Goal: Task Accomplishment & Management: Complete application form

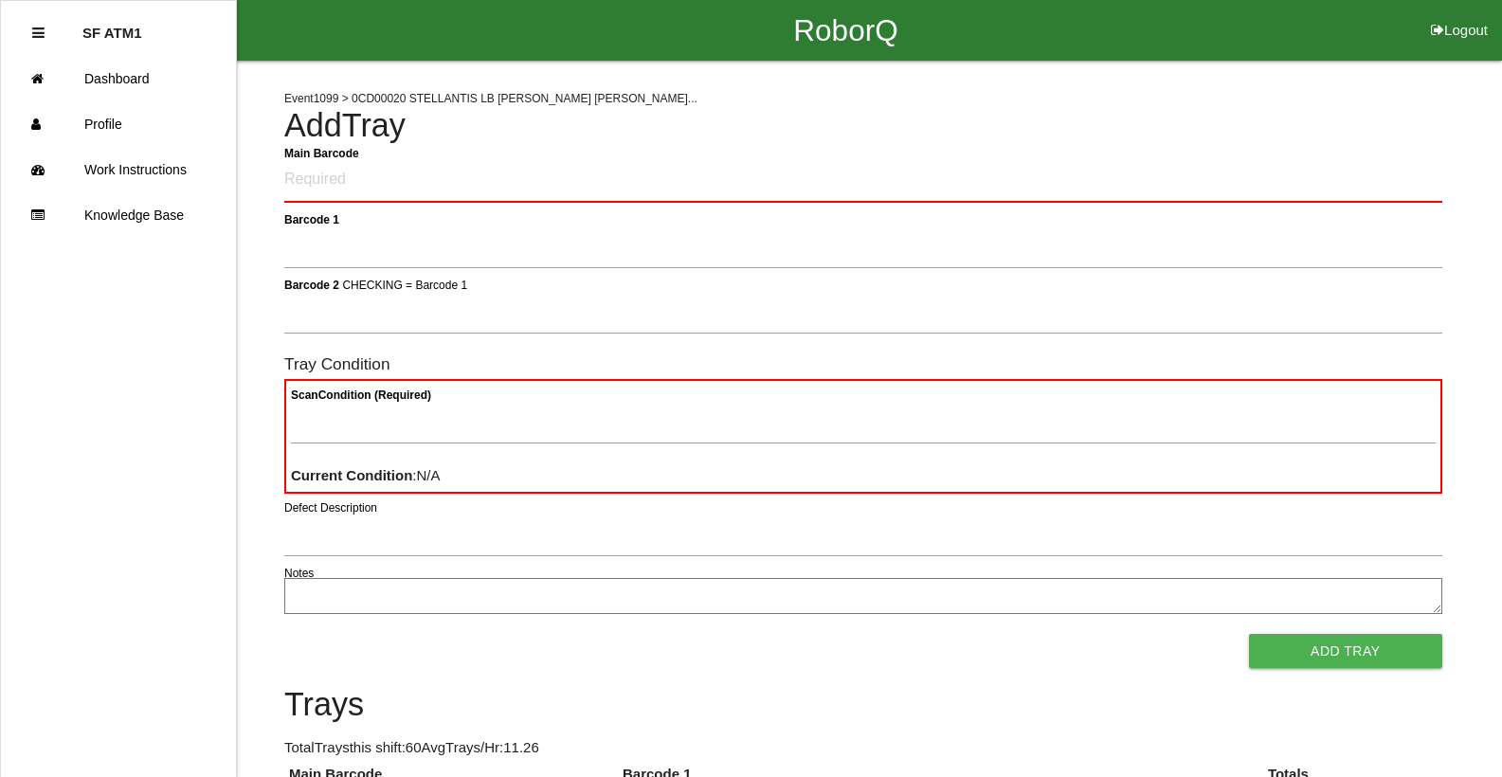
drag, startPoint x: 458, startPoint y: 804, endPoint x: 101, endPoint y: 454, distance: 499.4
click at [101, 454] on ul "SF ATM1 Dashboard Profile Work Instructions Knowledge Base" at bounding box center [118, 388] width 237 height 777
drag, startPoint x: 101, startPoint y: 454, endPoint x: 377, endPoint y: 181, distance: 388.1
click at [377, 181] on Barcode "Main Barcode" at bounding box center [863, 180] width 1158 height 45
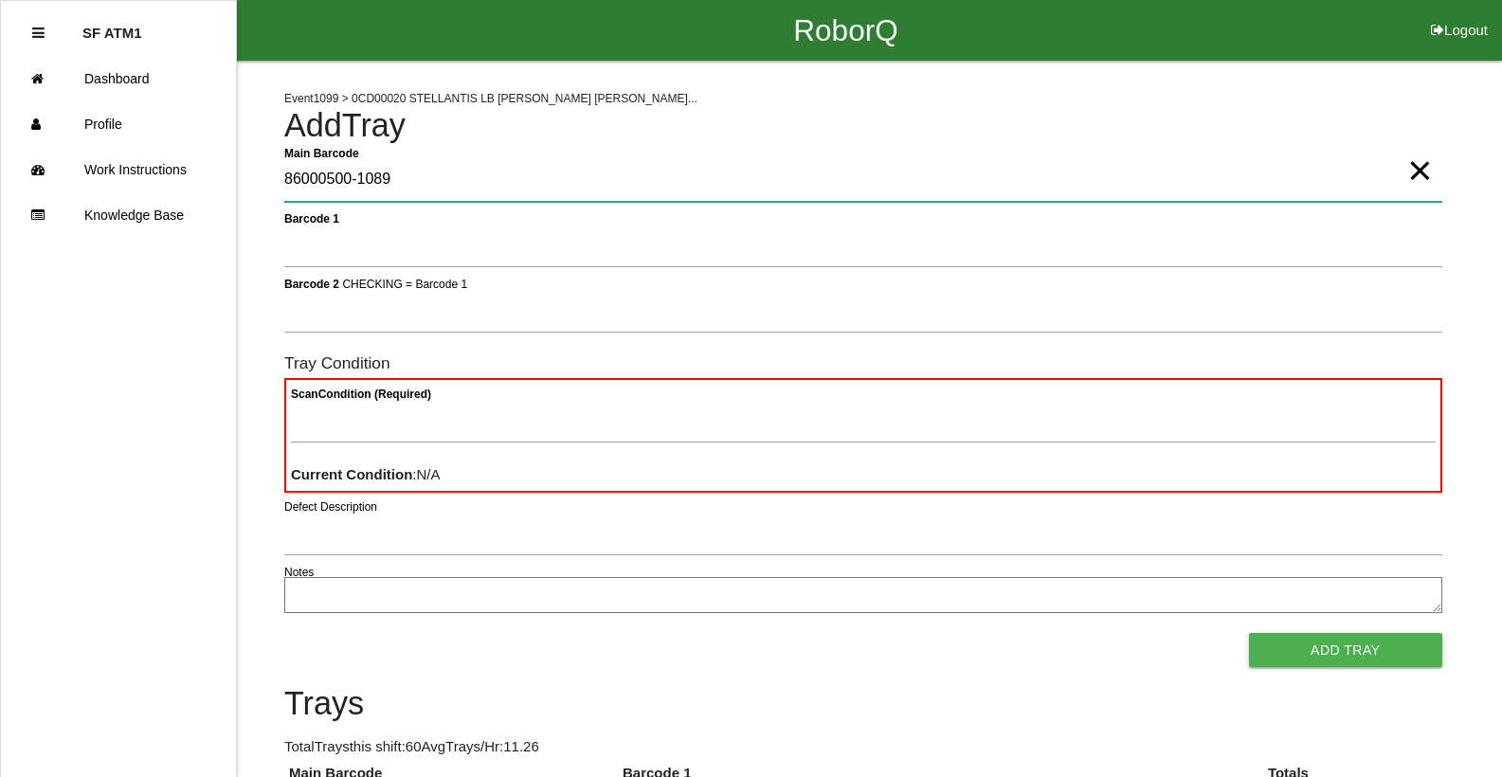
type Barcode "86000500-1089"
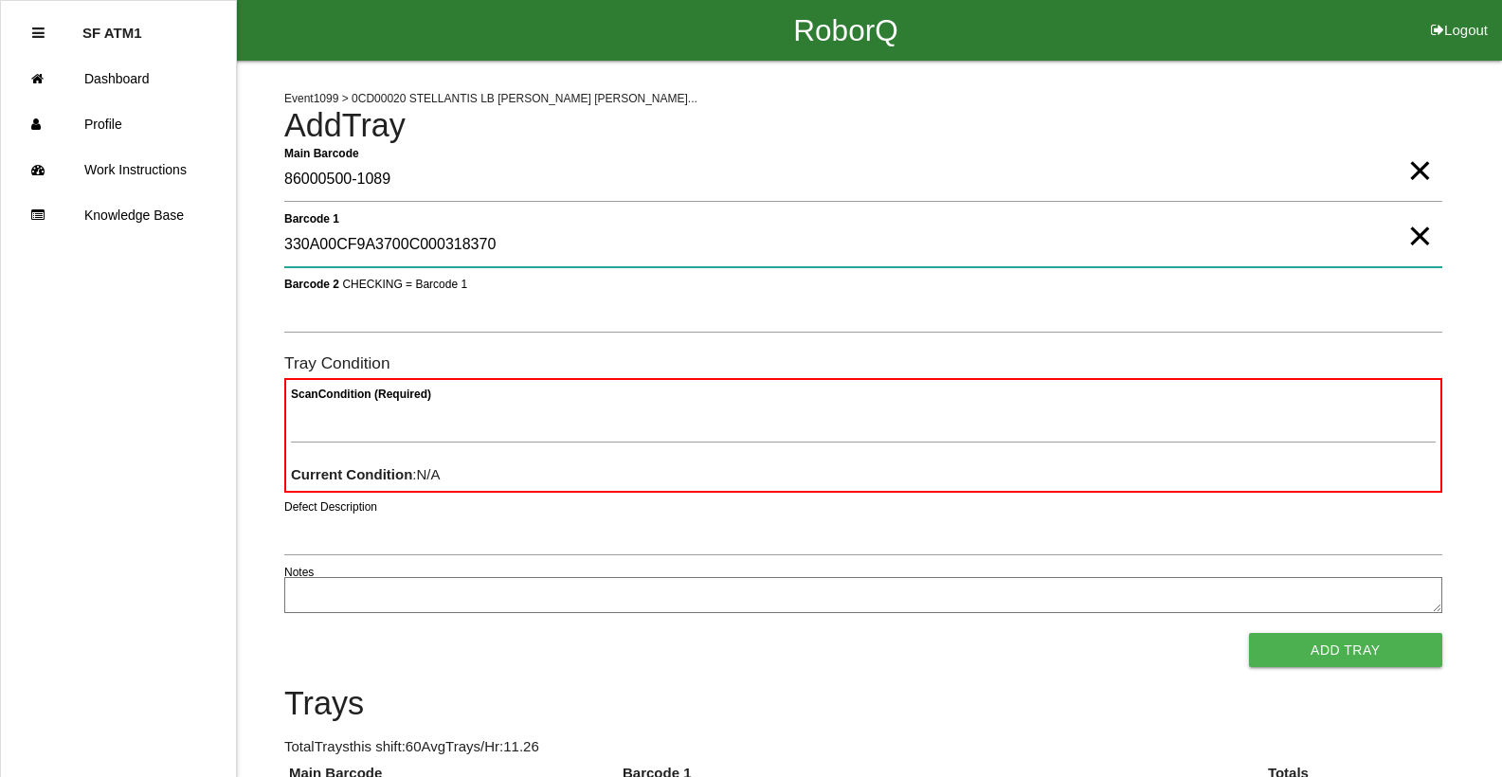
type 1 "330A00CF9A3700C000318370"
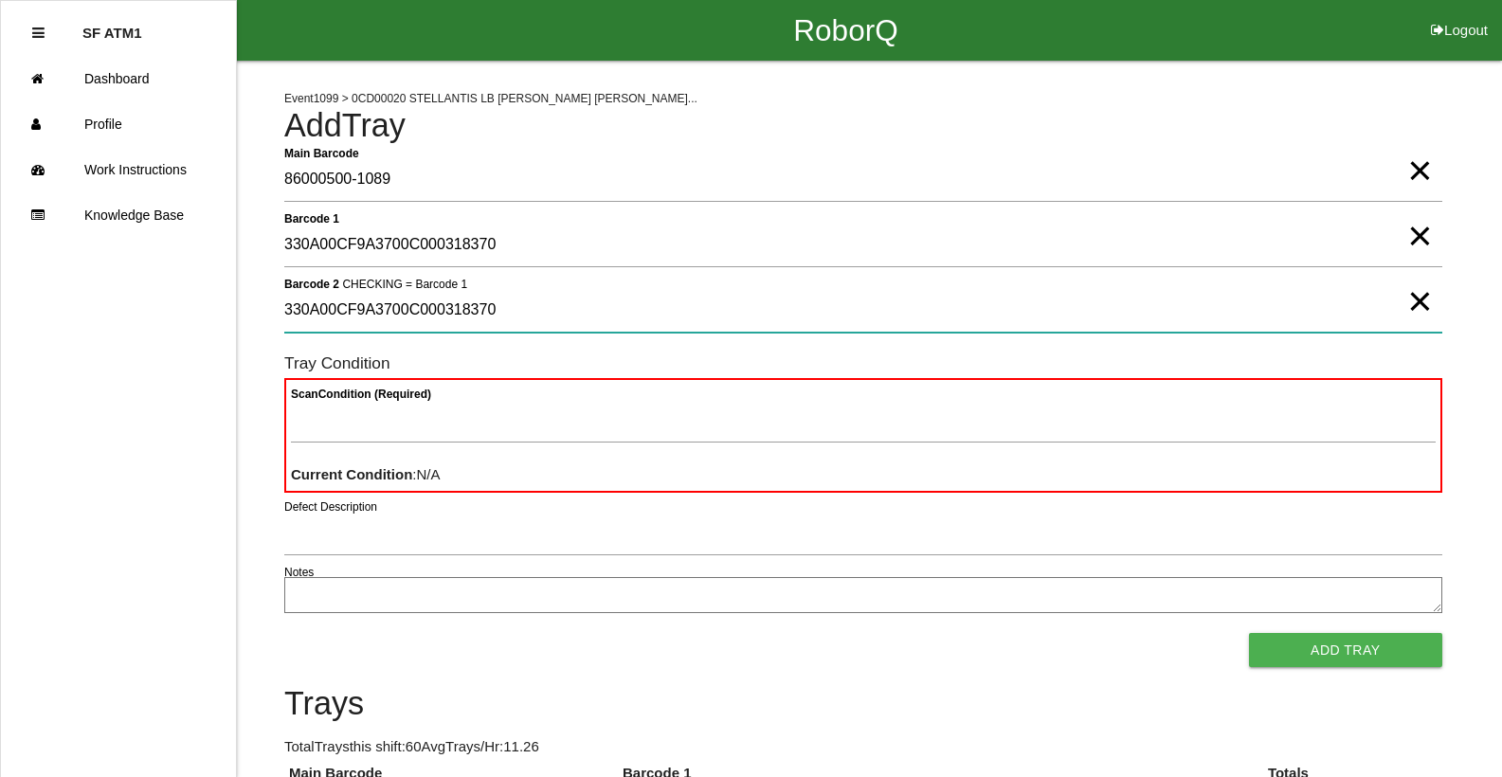
type 2 "330A00CF9A3700C000318370"
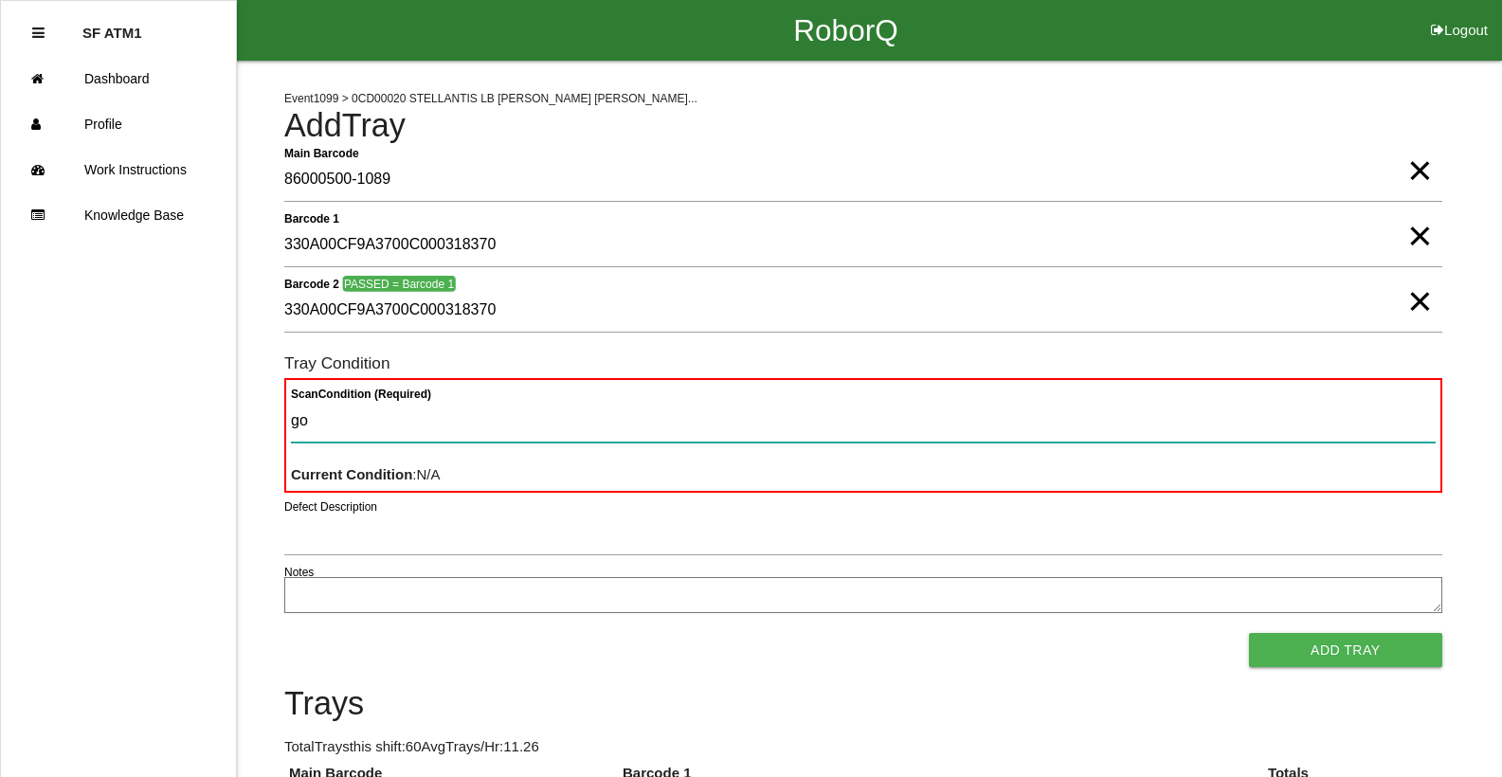
type Condition "goo"
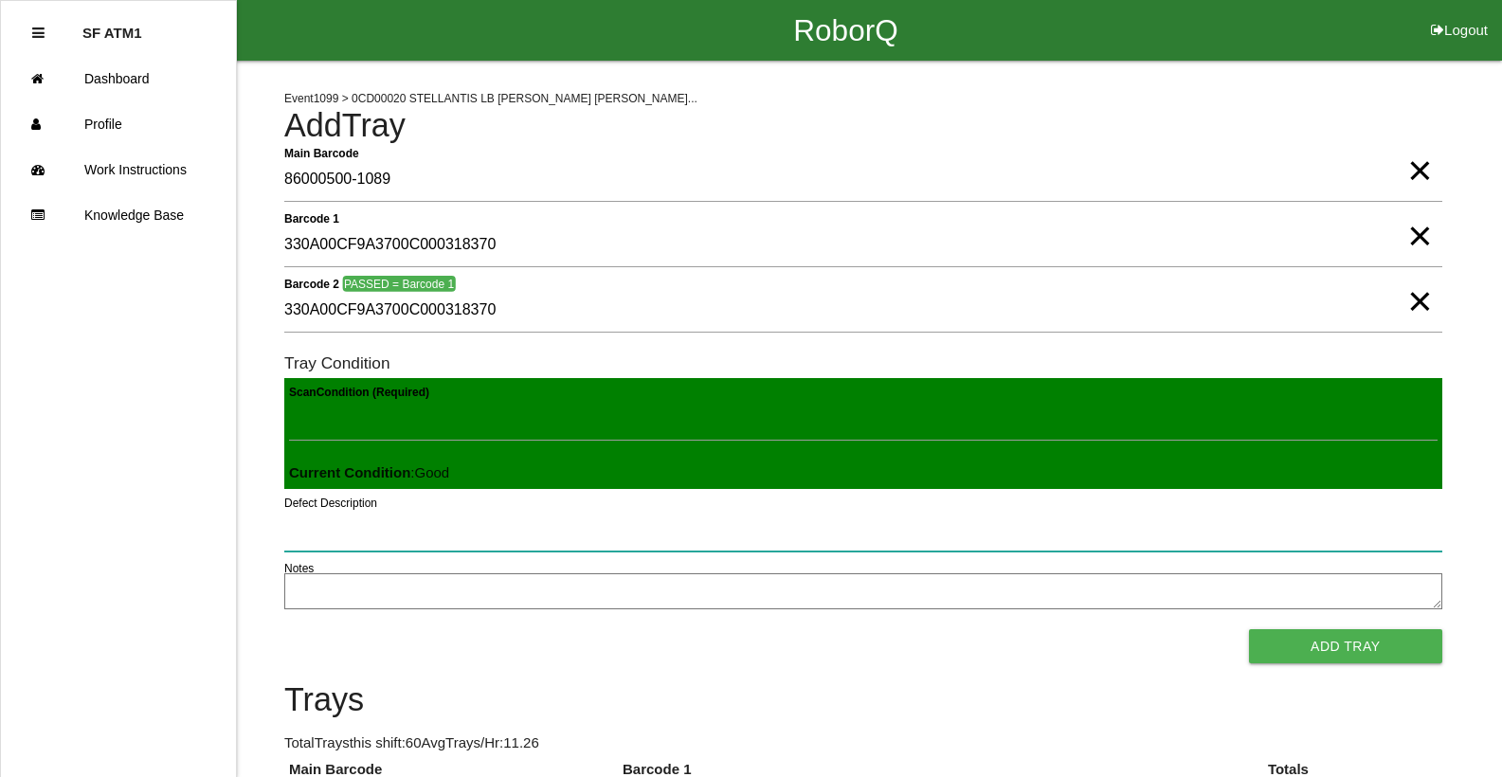
click at [1249, 629] on button "Add Tray" at bounding box center [1345, 646] width 193 height 34
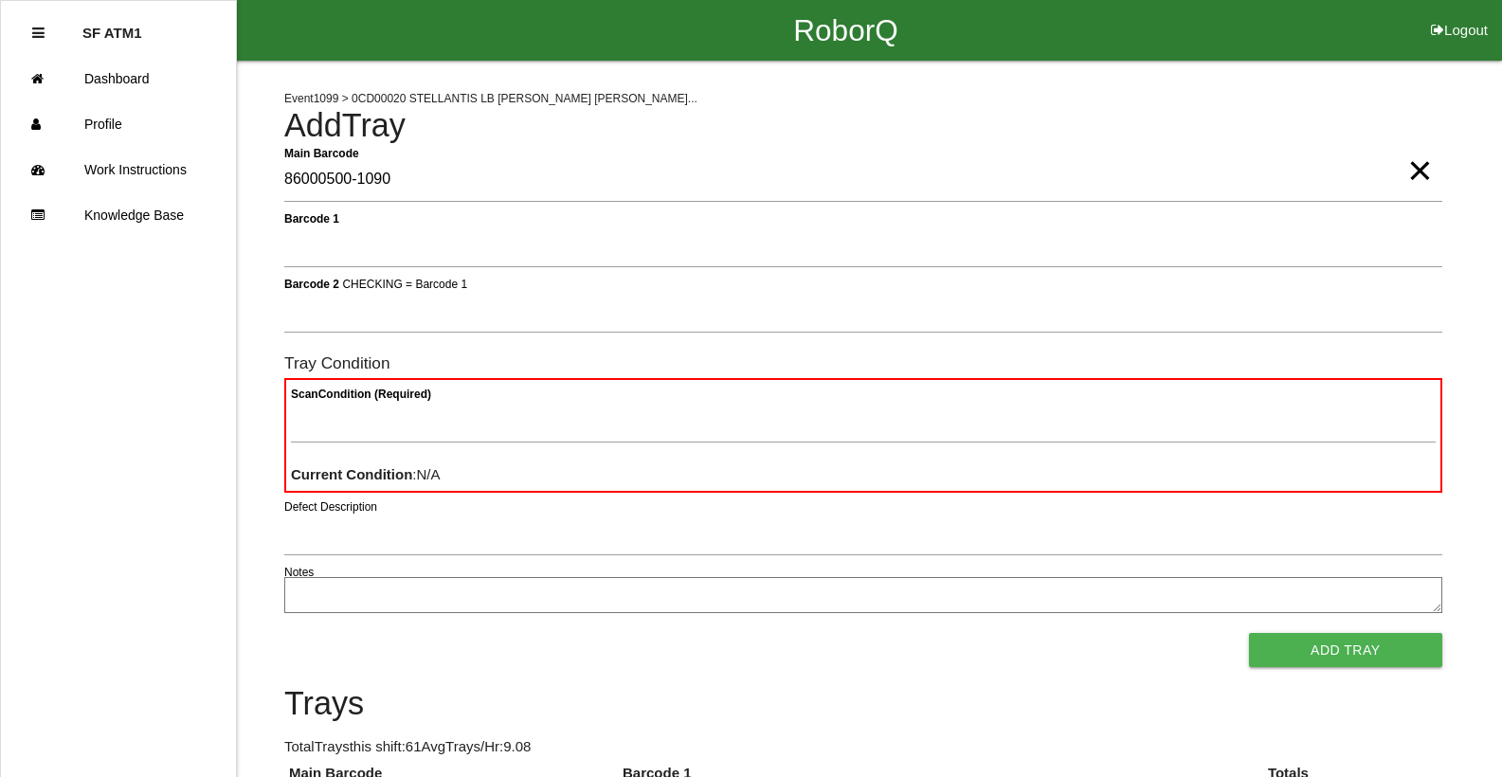
type Barcode "86000500-1090"
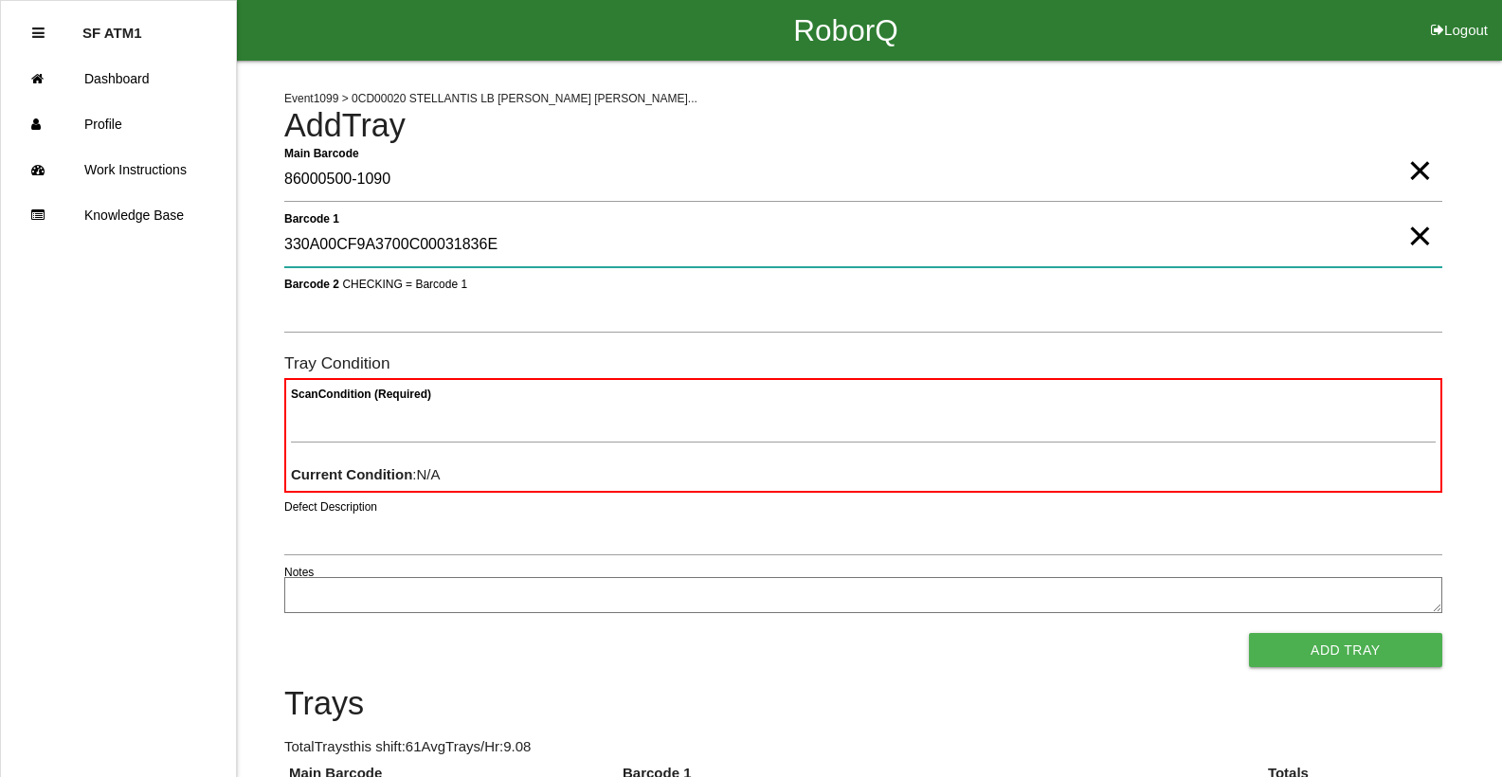
type 1 "330A00CF9A3700C00031836E"
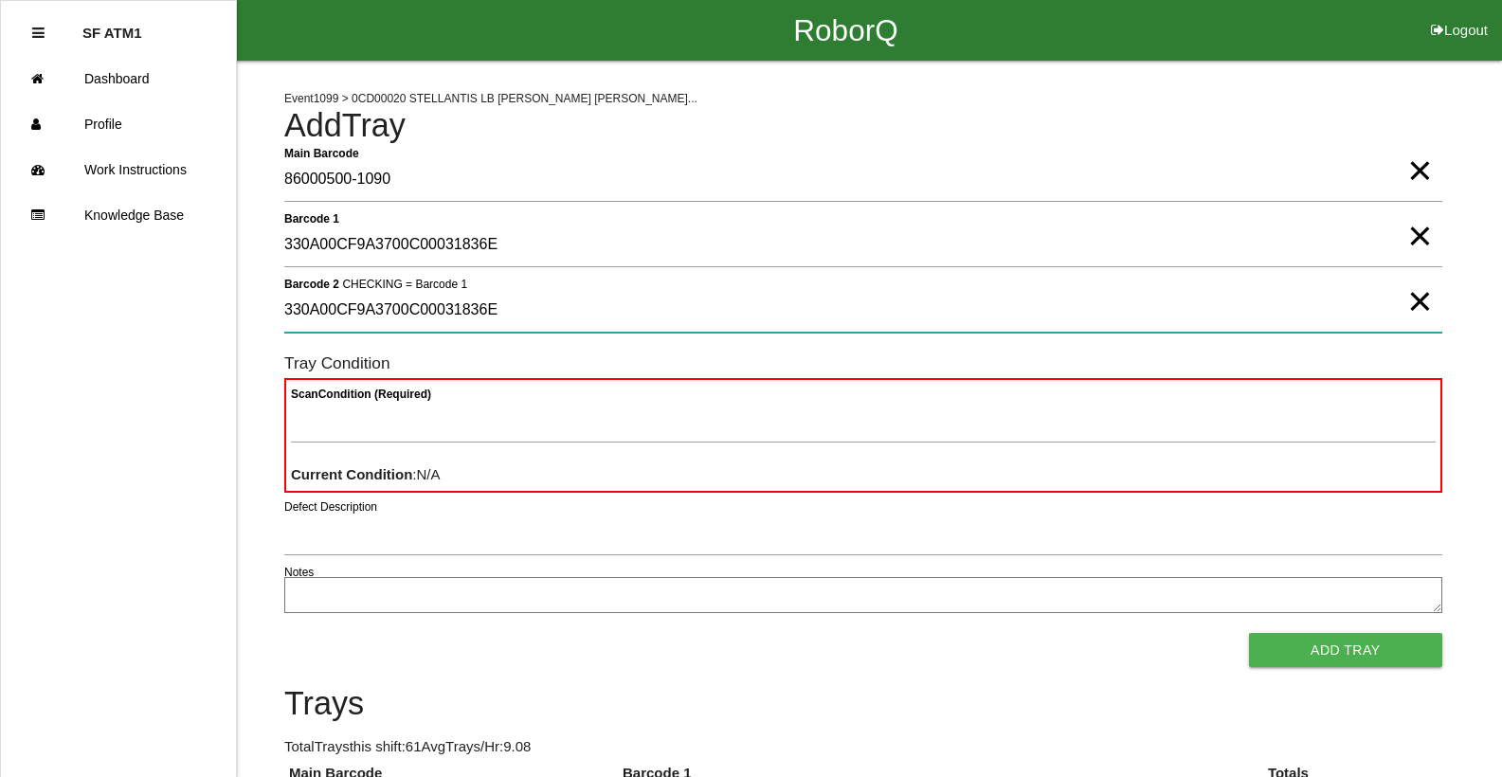
type 2 "330A00CF9A3700C00031836E"
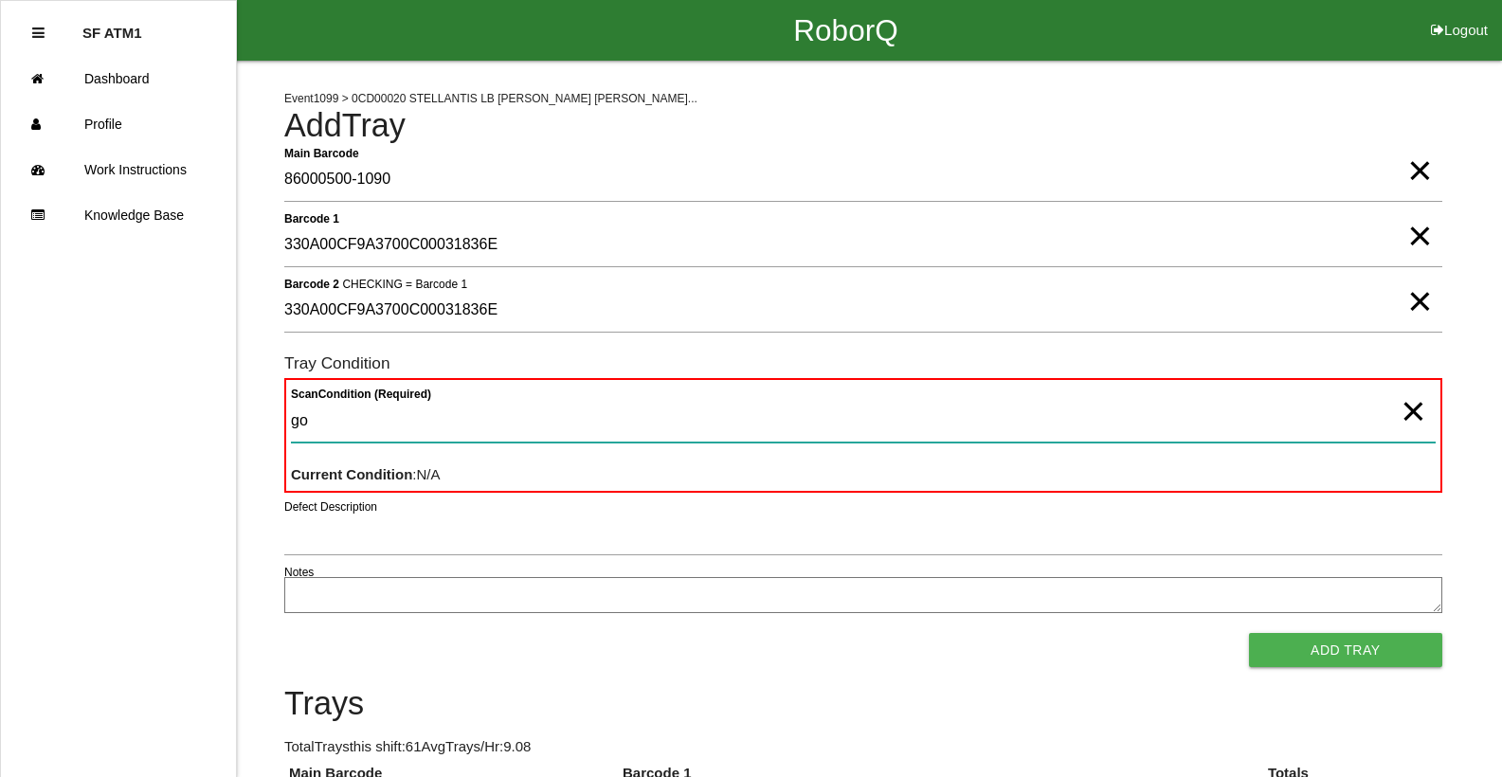
type Condition "goo"
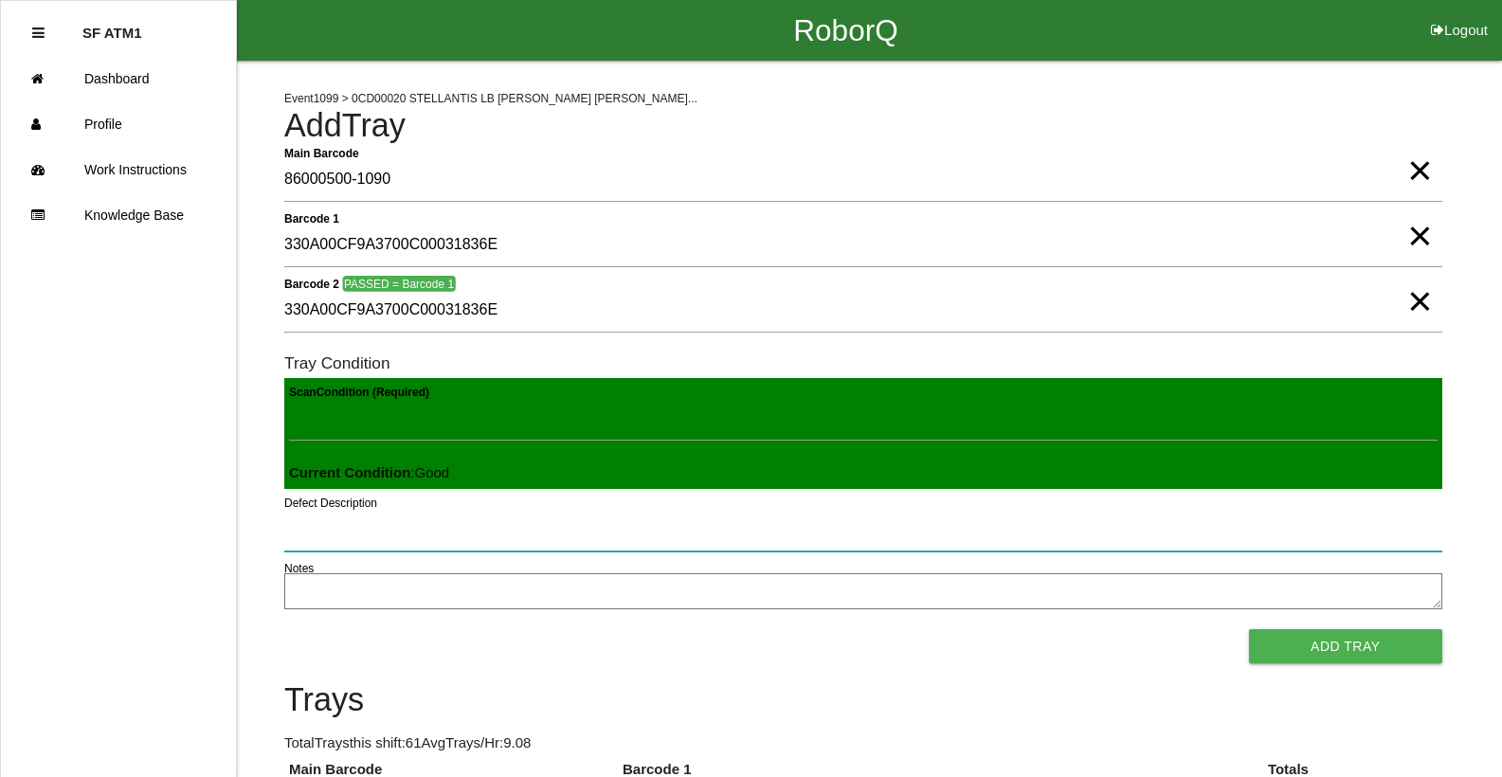
click at [1249, 629] on button "Add Tray" at bounding box center [1345, 646] width 193 height 34
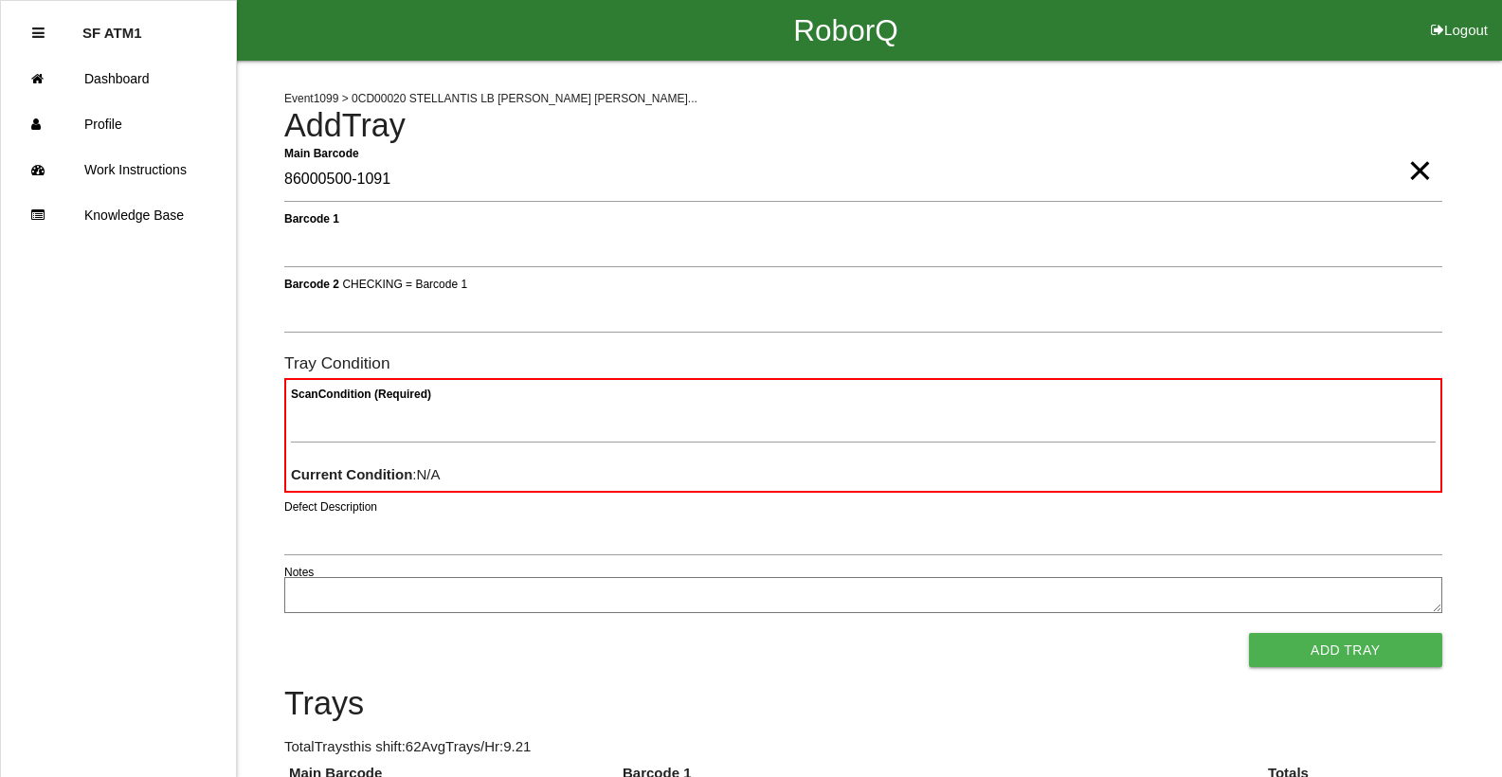
type Barcode "86000500-1091"
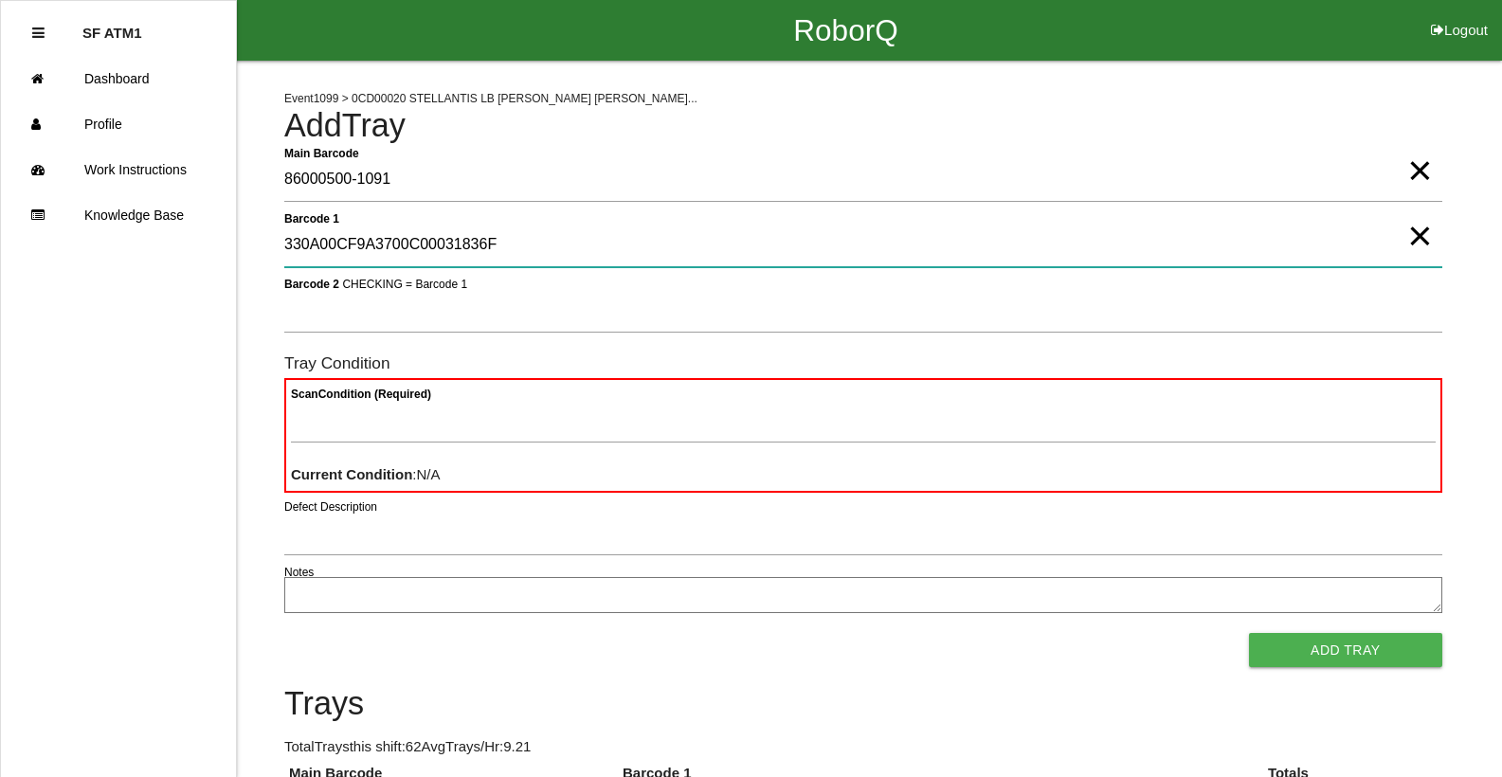
type 1 "330A00CF9A3700C00031836F"
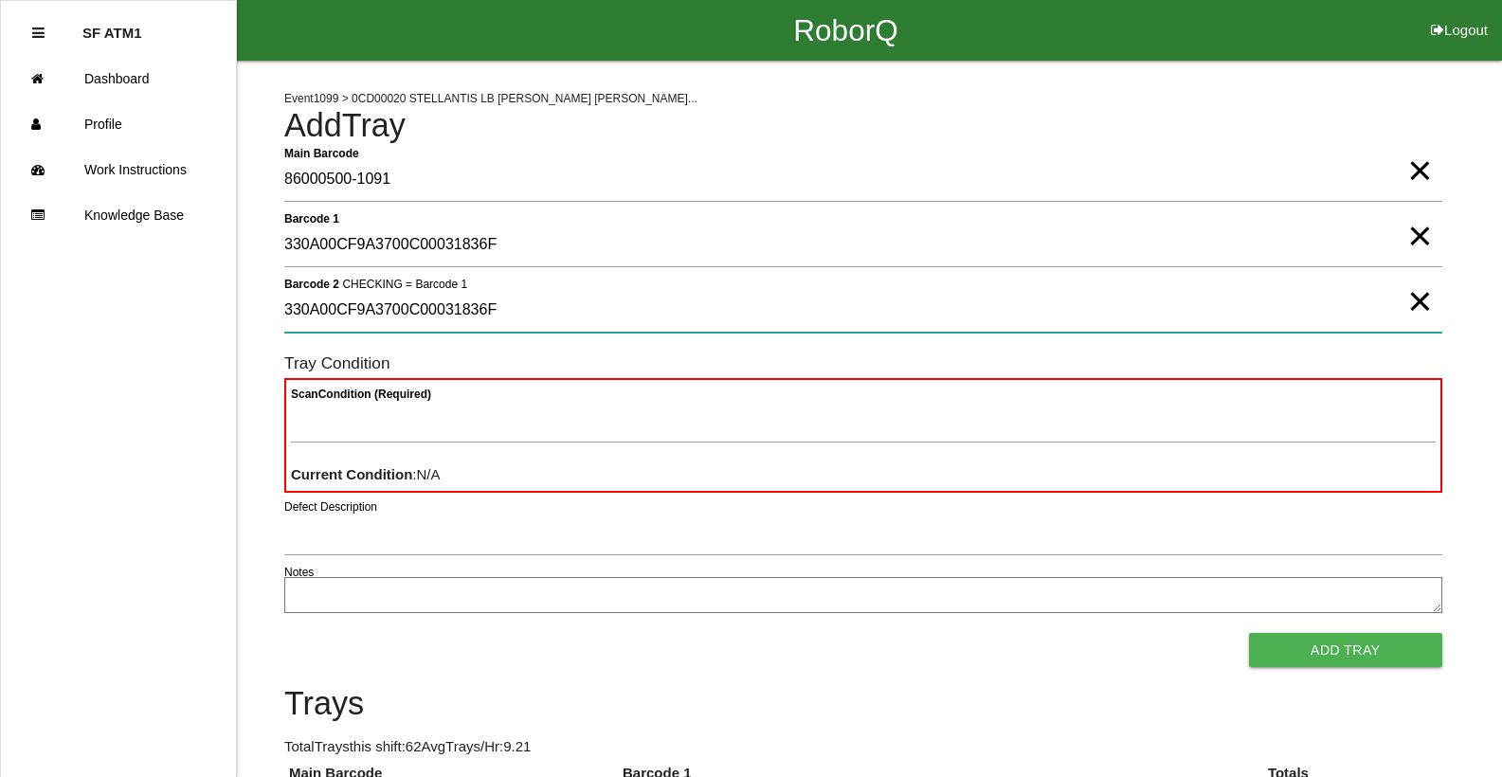
type 2 "330A00CF9A3700C00031836F"
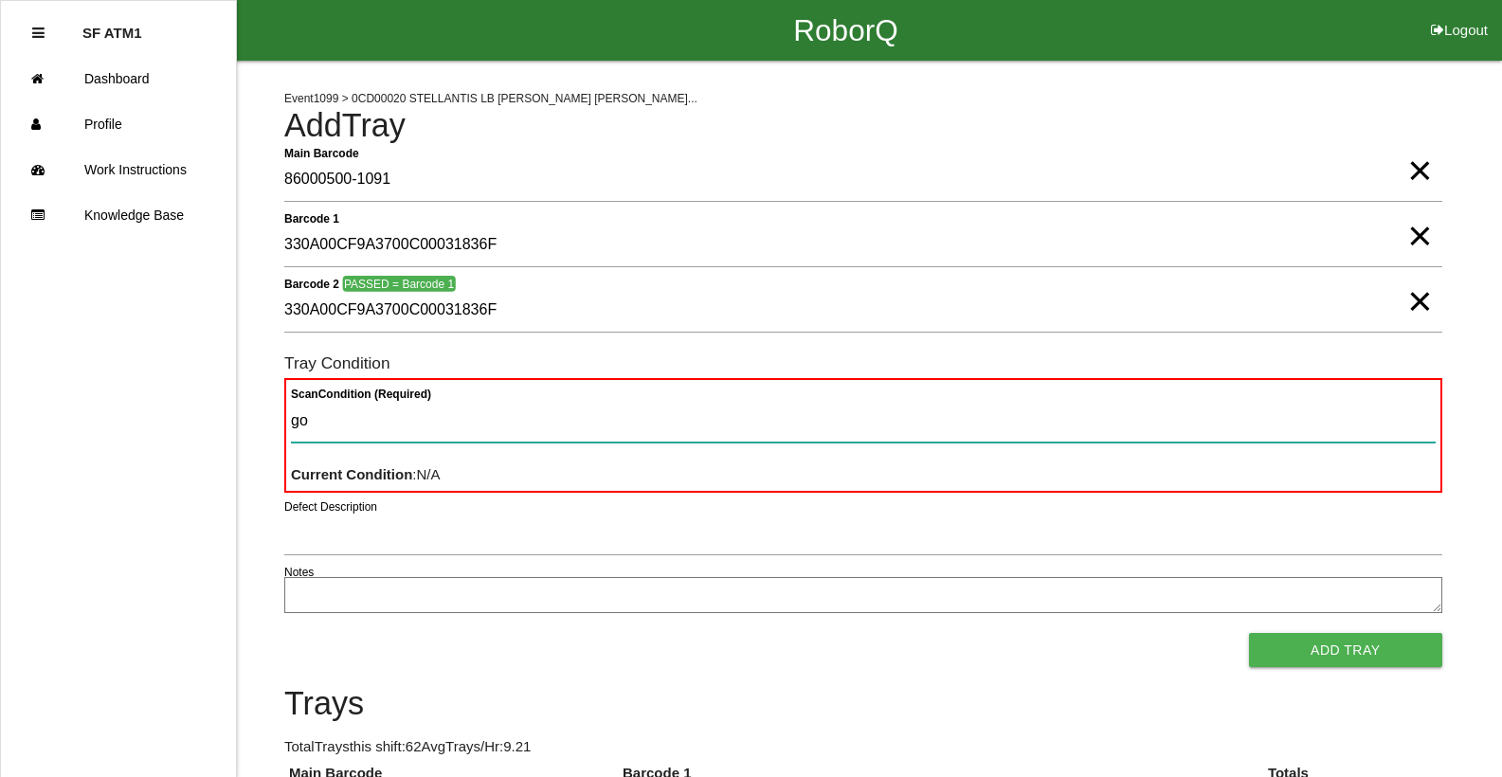
type Condition "goo"
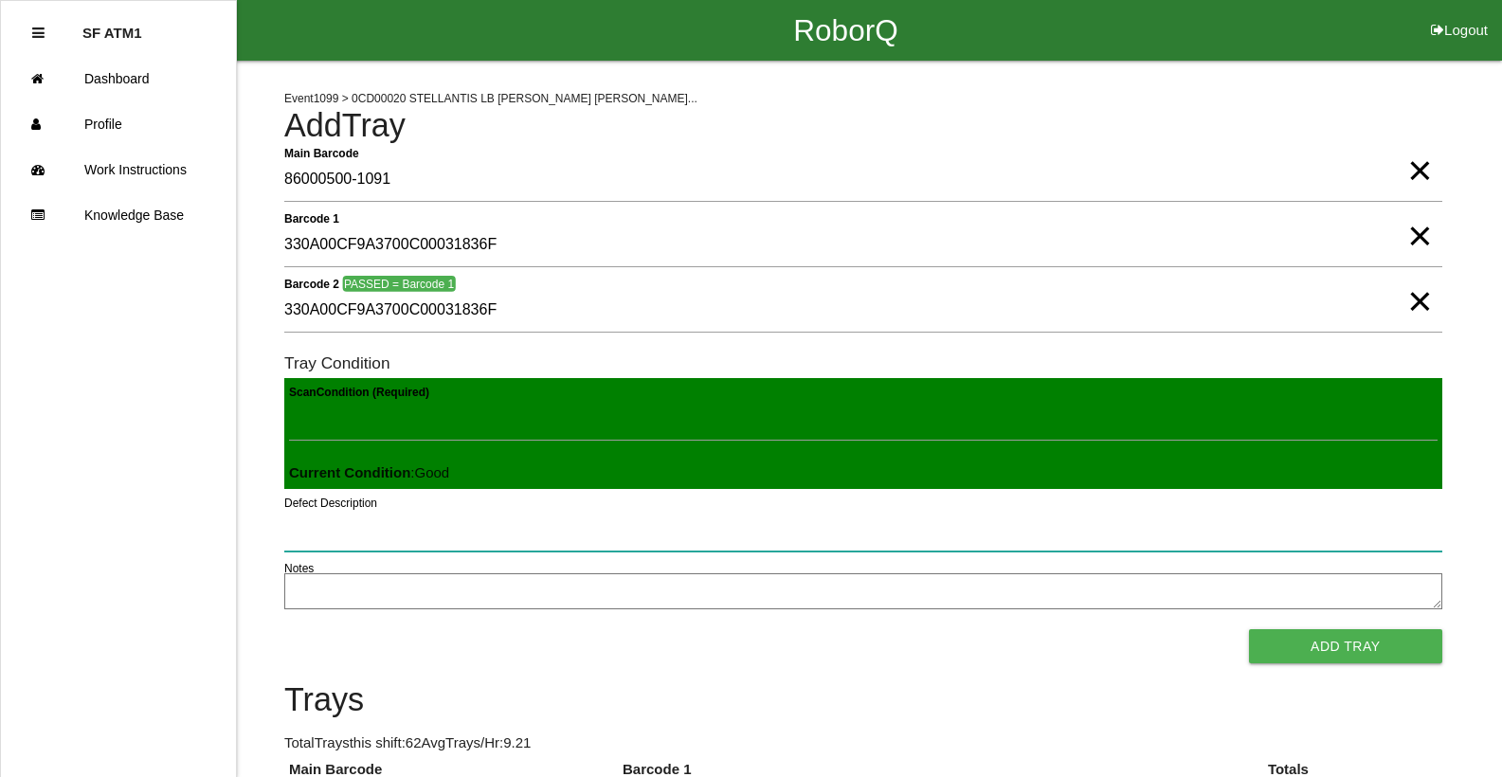
click at [1249, 629] on button "Add Tray" at bounding box center [1345, 646] width 193 height 34
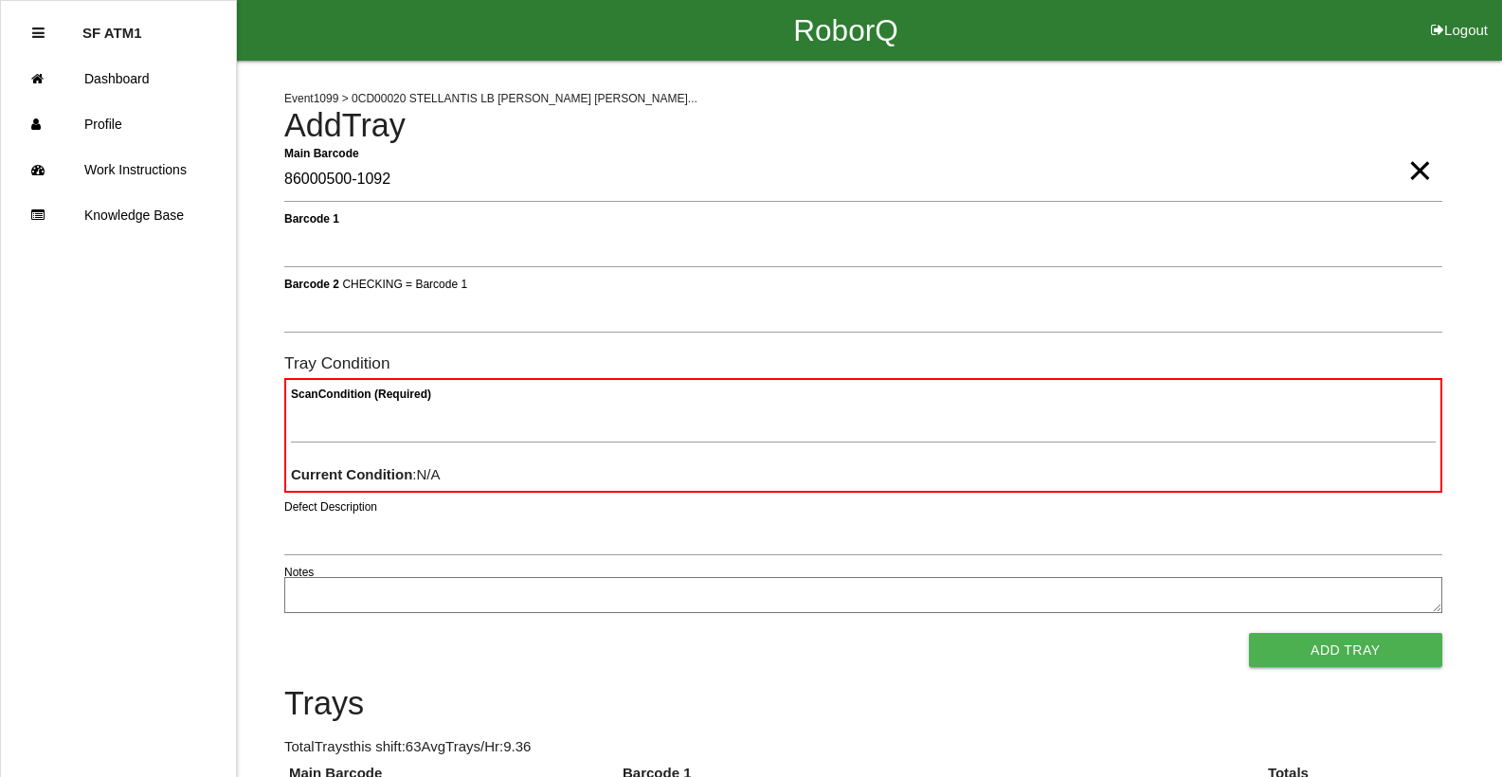
type Barcode "86000500-1092"
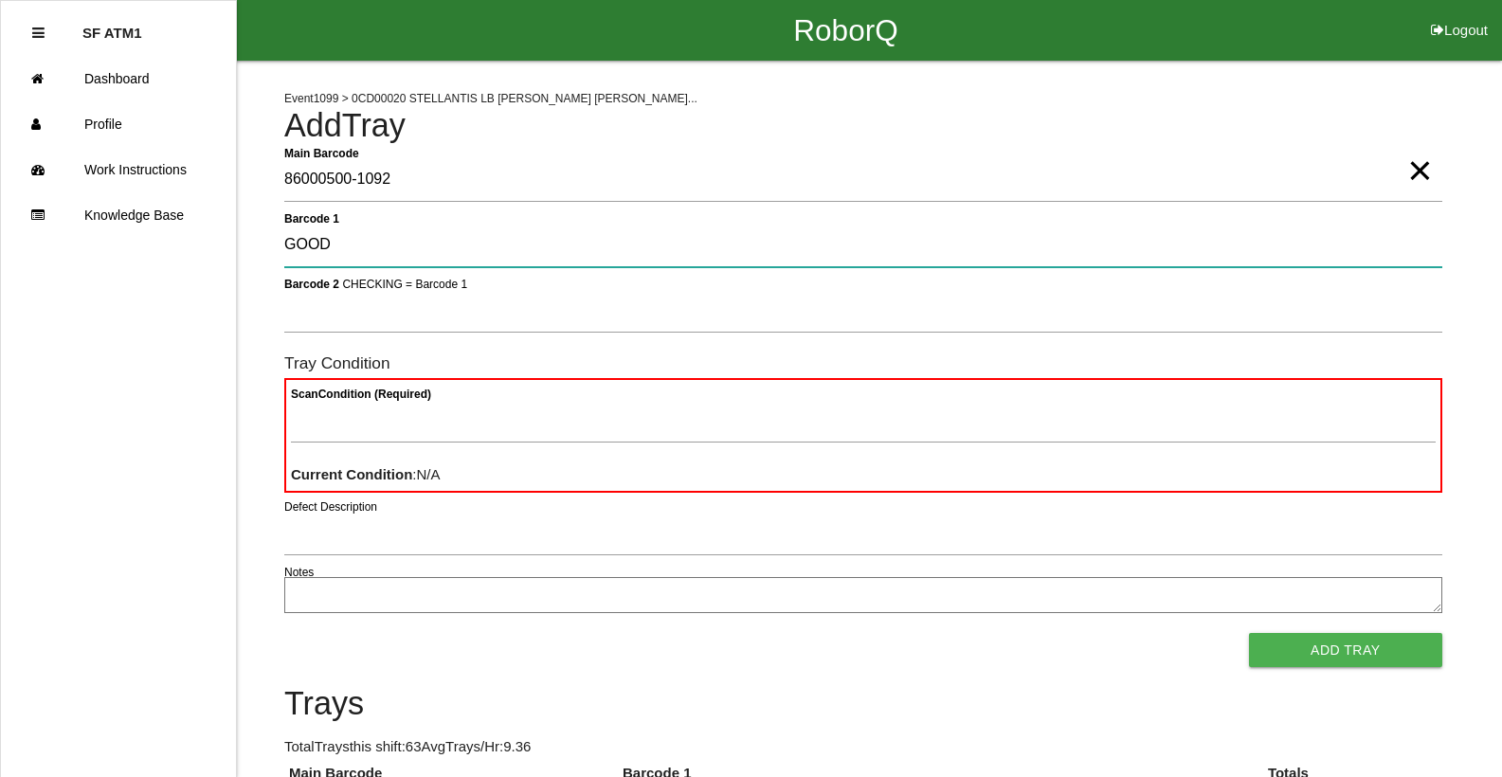
type 1 "GOOD"
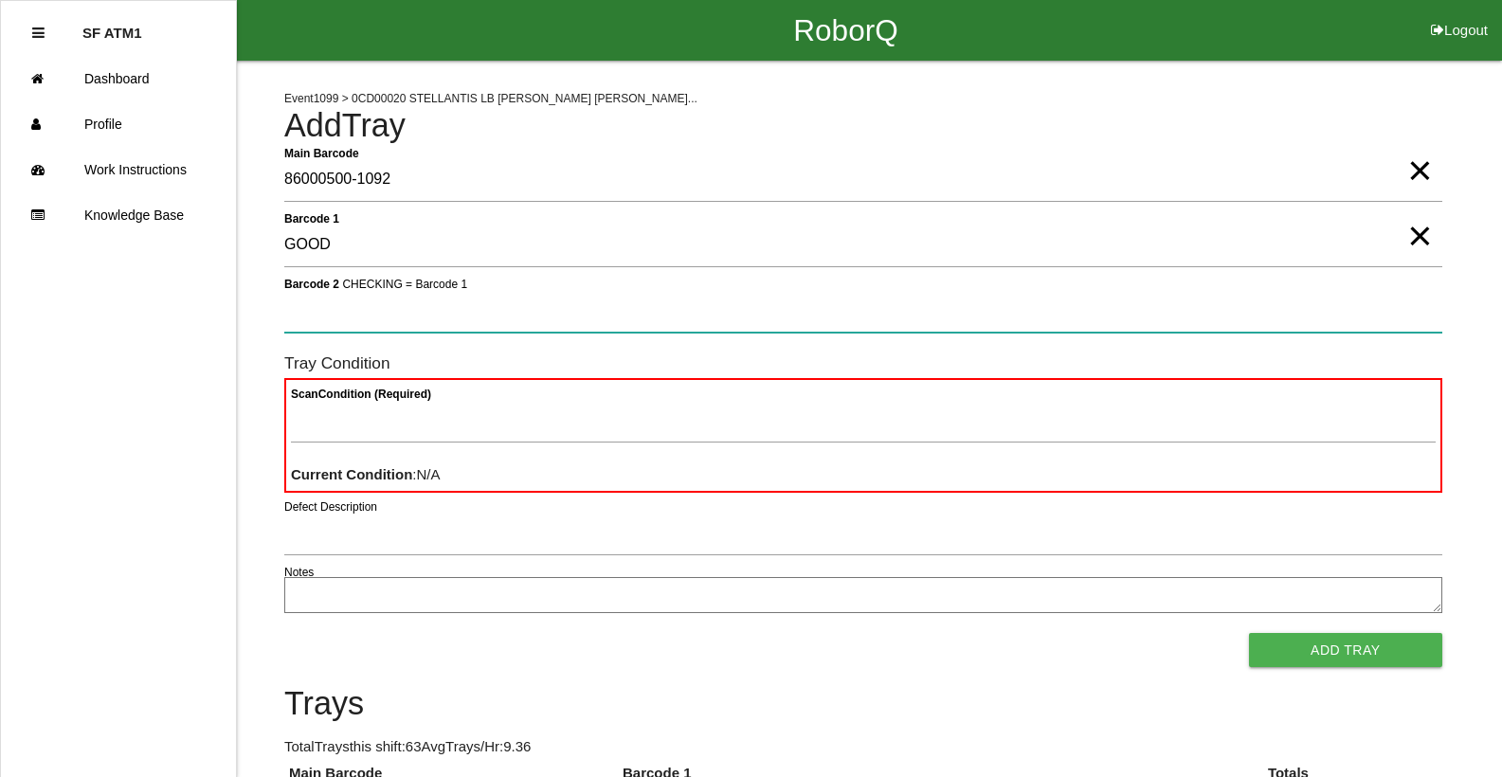
click at [1249, 633] on button "Add Tray" at bounding box center [1345, 650] width 193 height 34
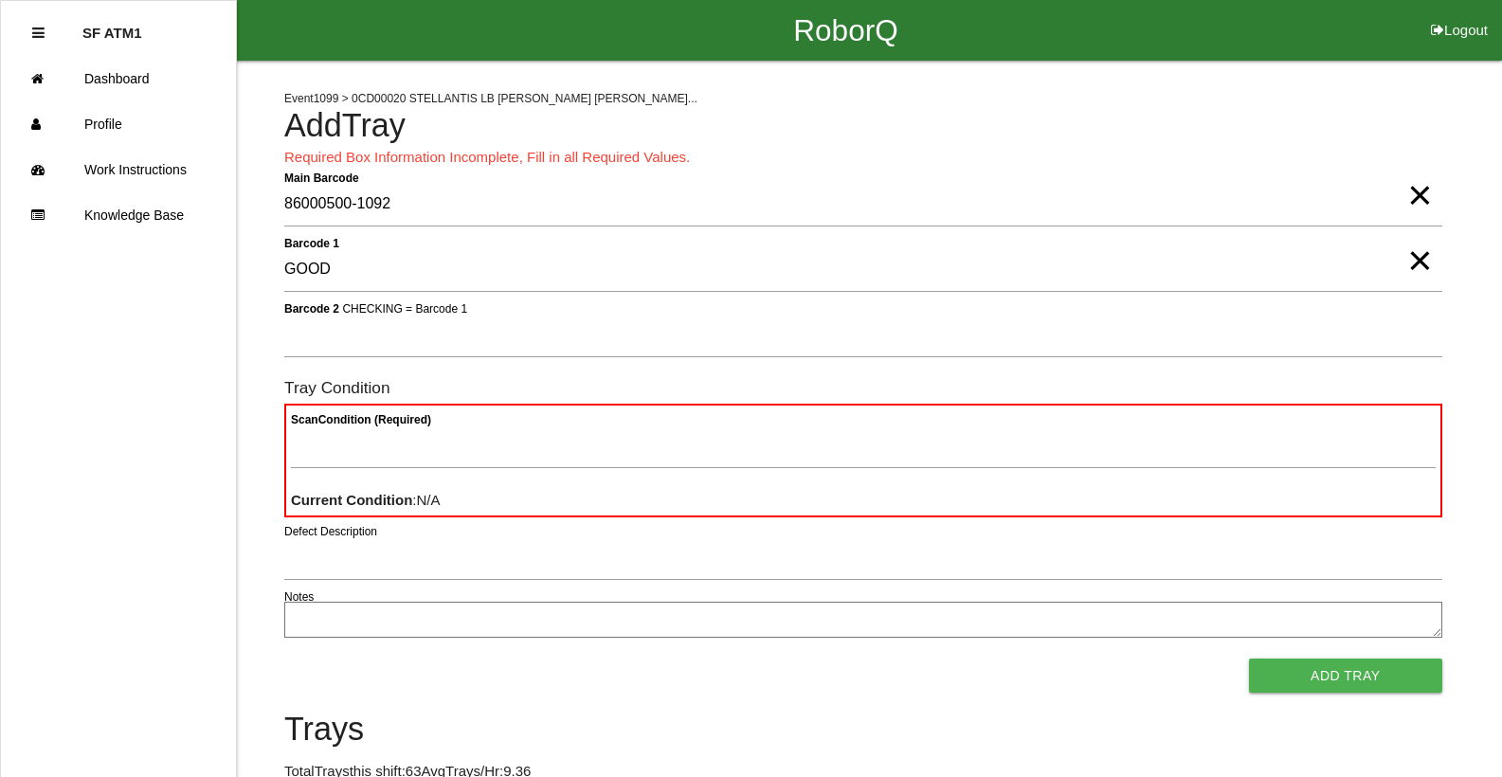
click at [1424, 261] on span "×" at bounding box center [1420, 242] width 25 height 38
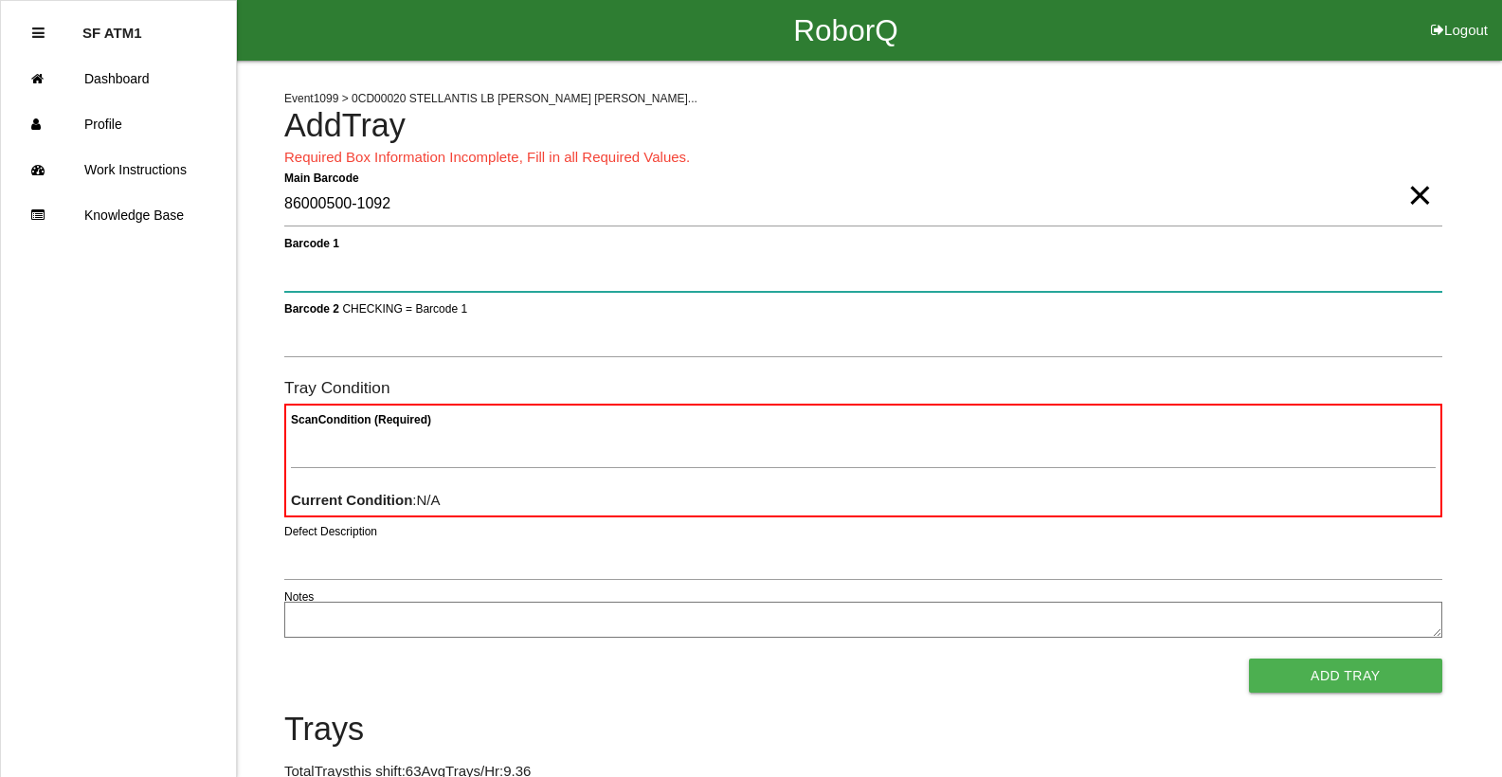
click at [518, 260] on 1 "Barcode 1" at bounding box center [863, 270] width 1158 height 44
type 1 "330A00CF9A3700C00031837D"
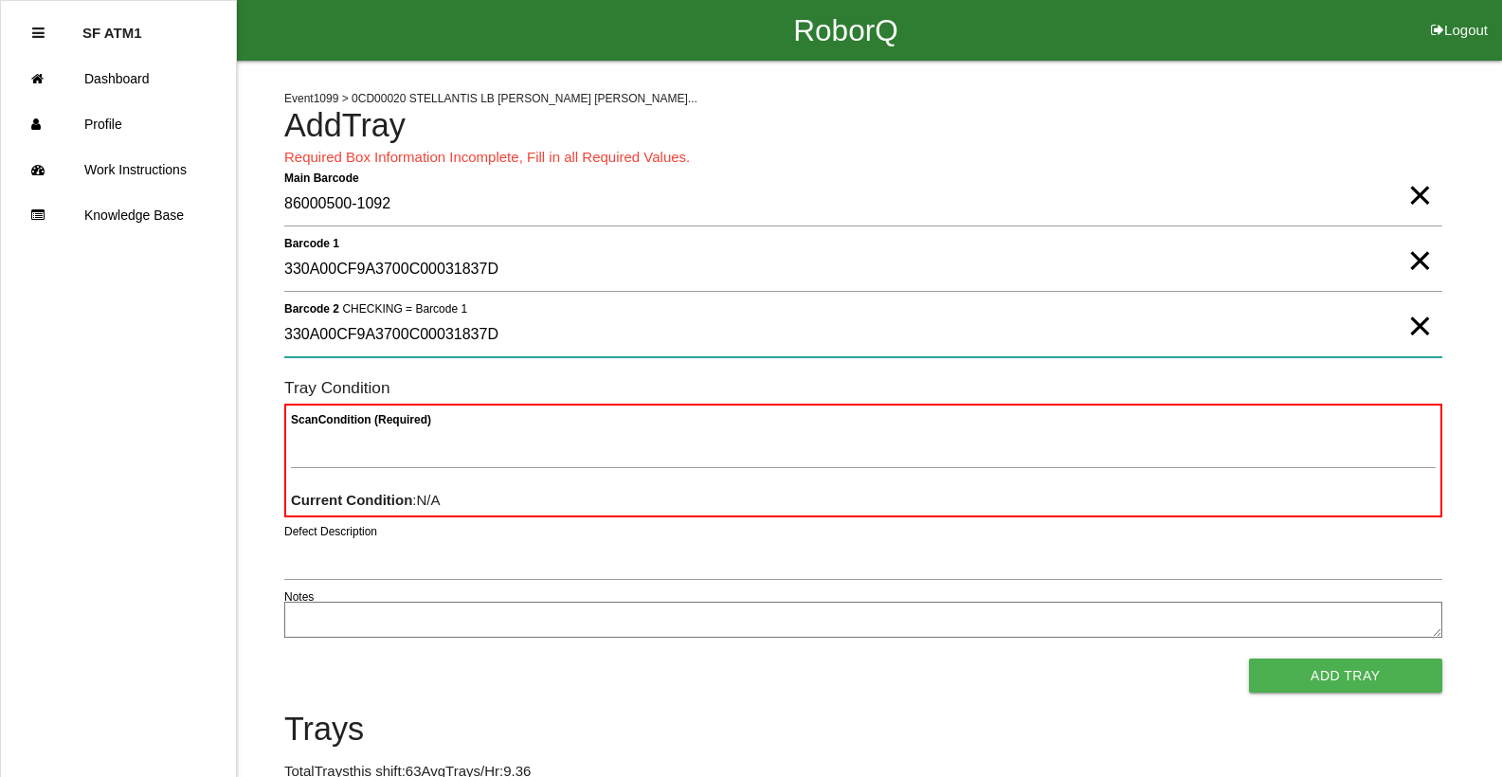
type 2 "330A00CF9A3700C00031837D"
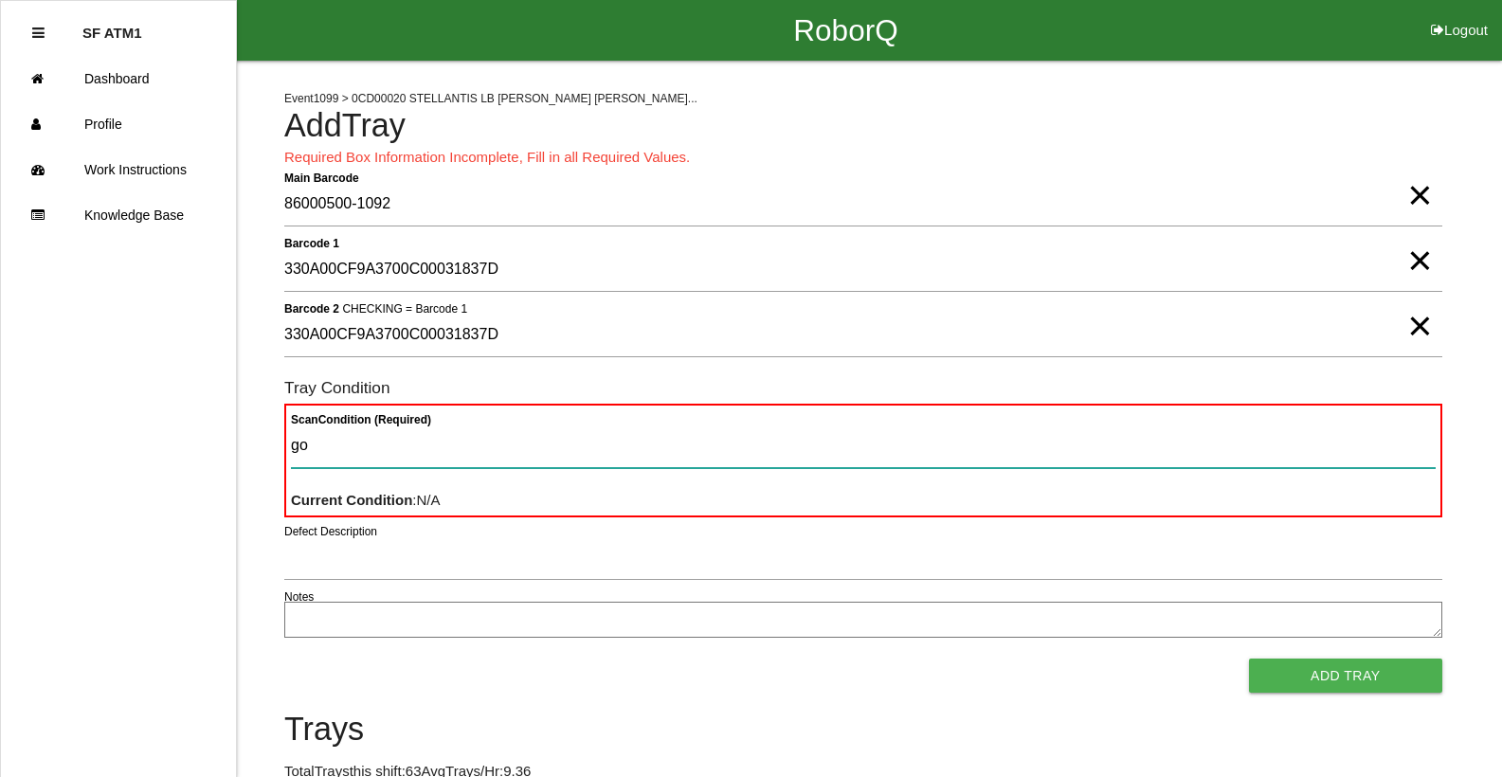
type Condition "goo"
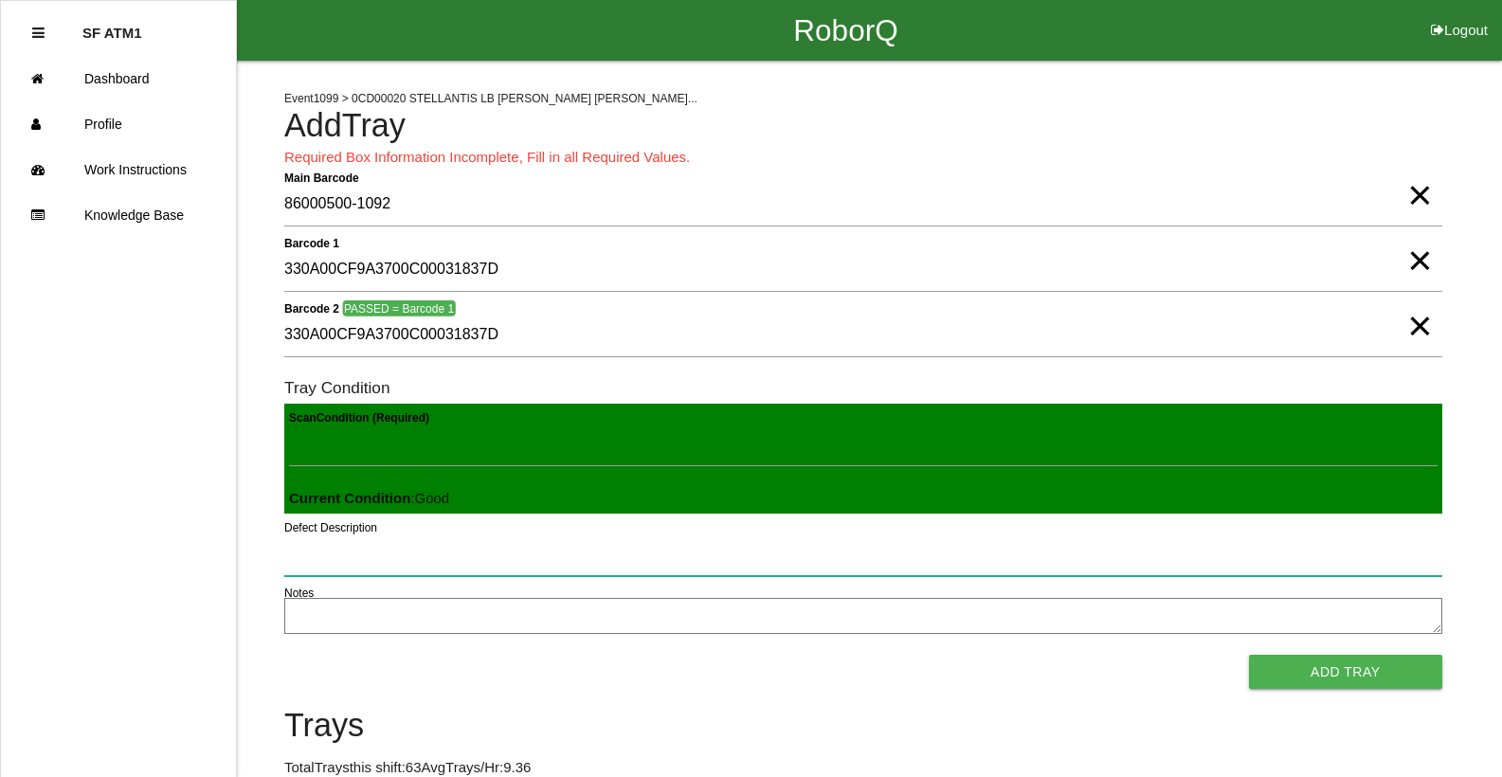
click at [1249, 655] on button "Add Tray" at bounding box center [1345, 672] width 193 height 34
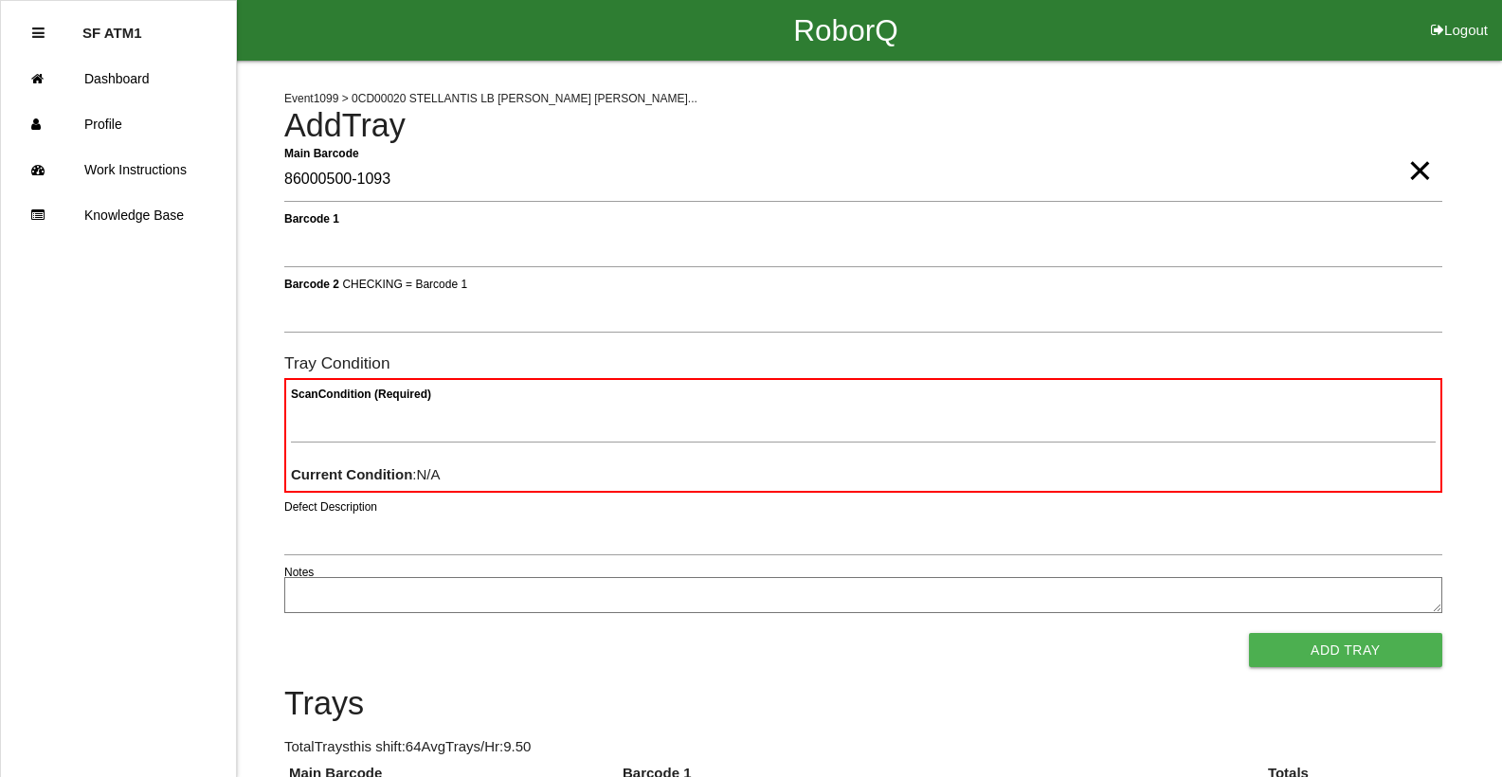
type Barcode "86000500-1093"
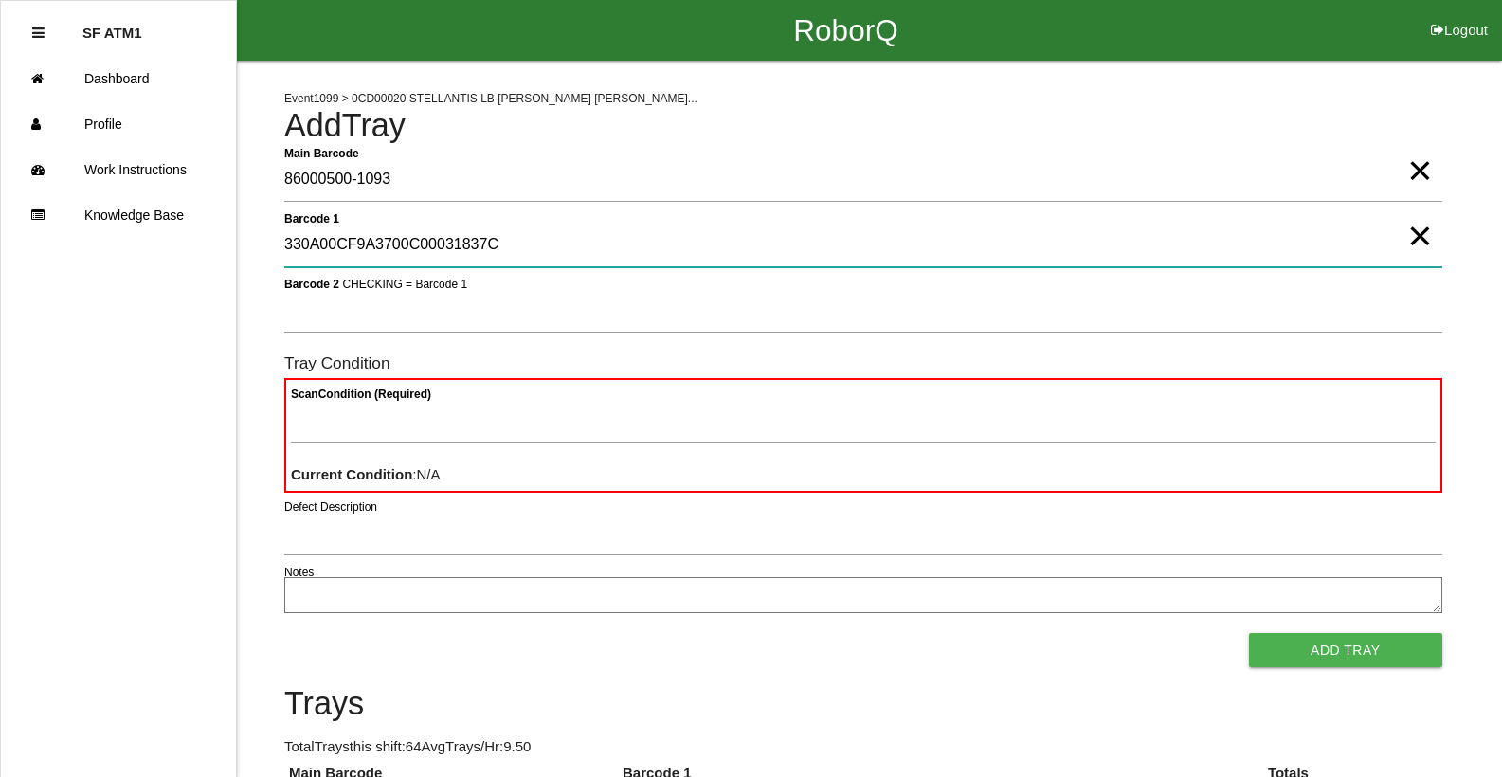
type 1 "330A00CF9A3700C00031837C"
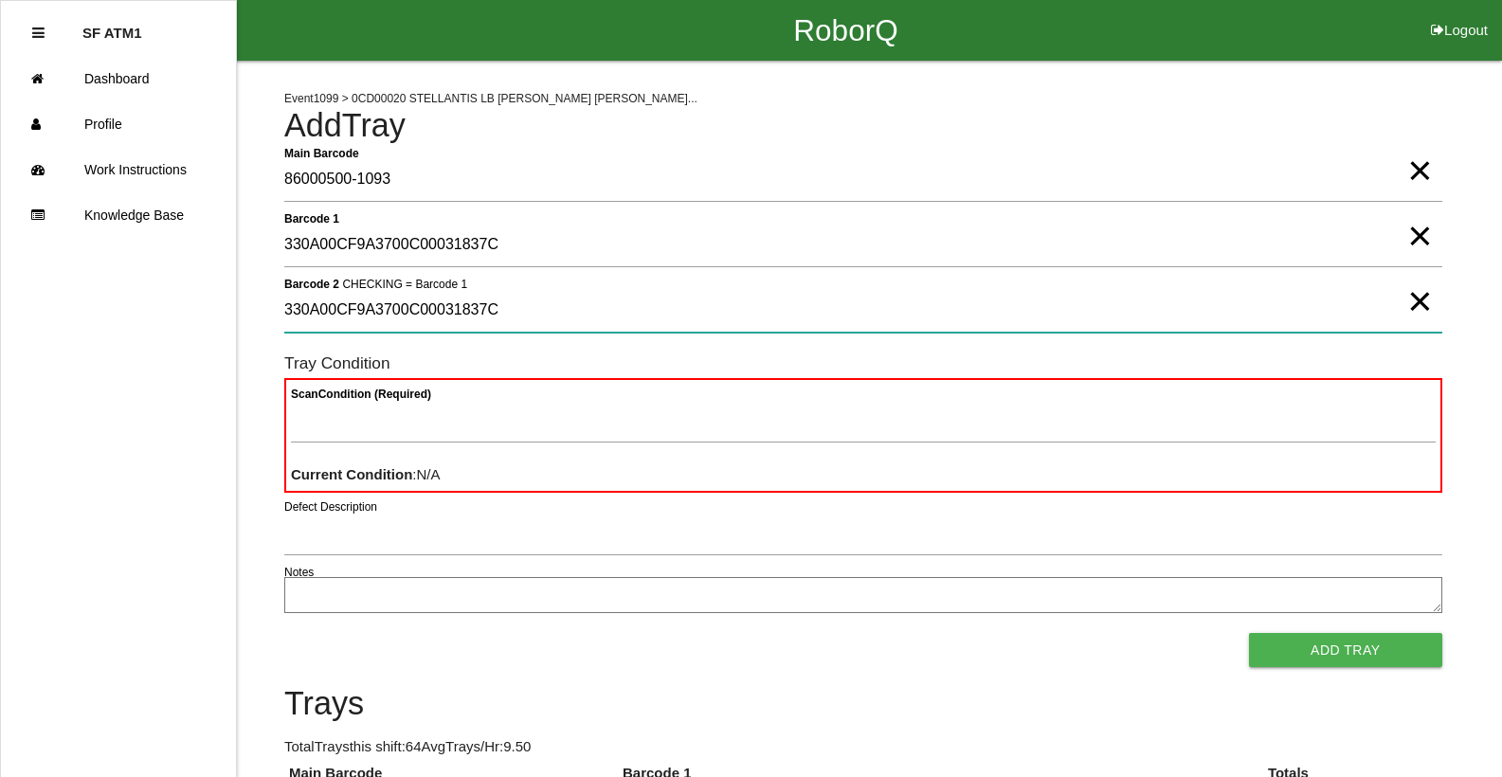
type 2 "330A00CF9A3700C00031837C"
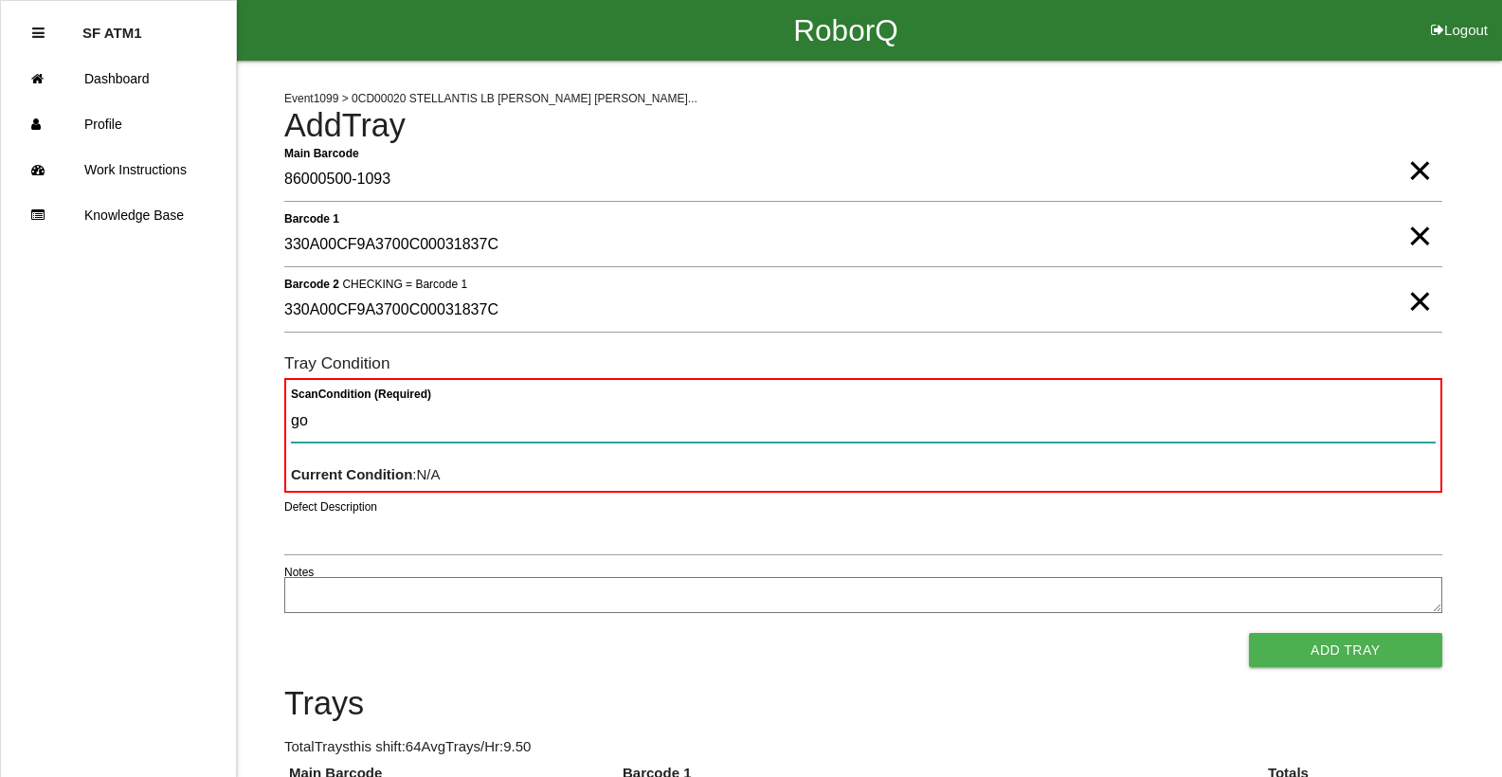
type Condition "goo"
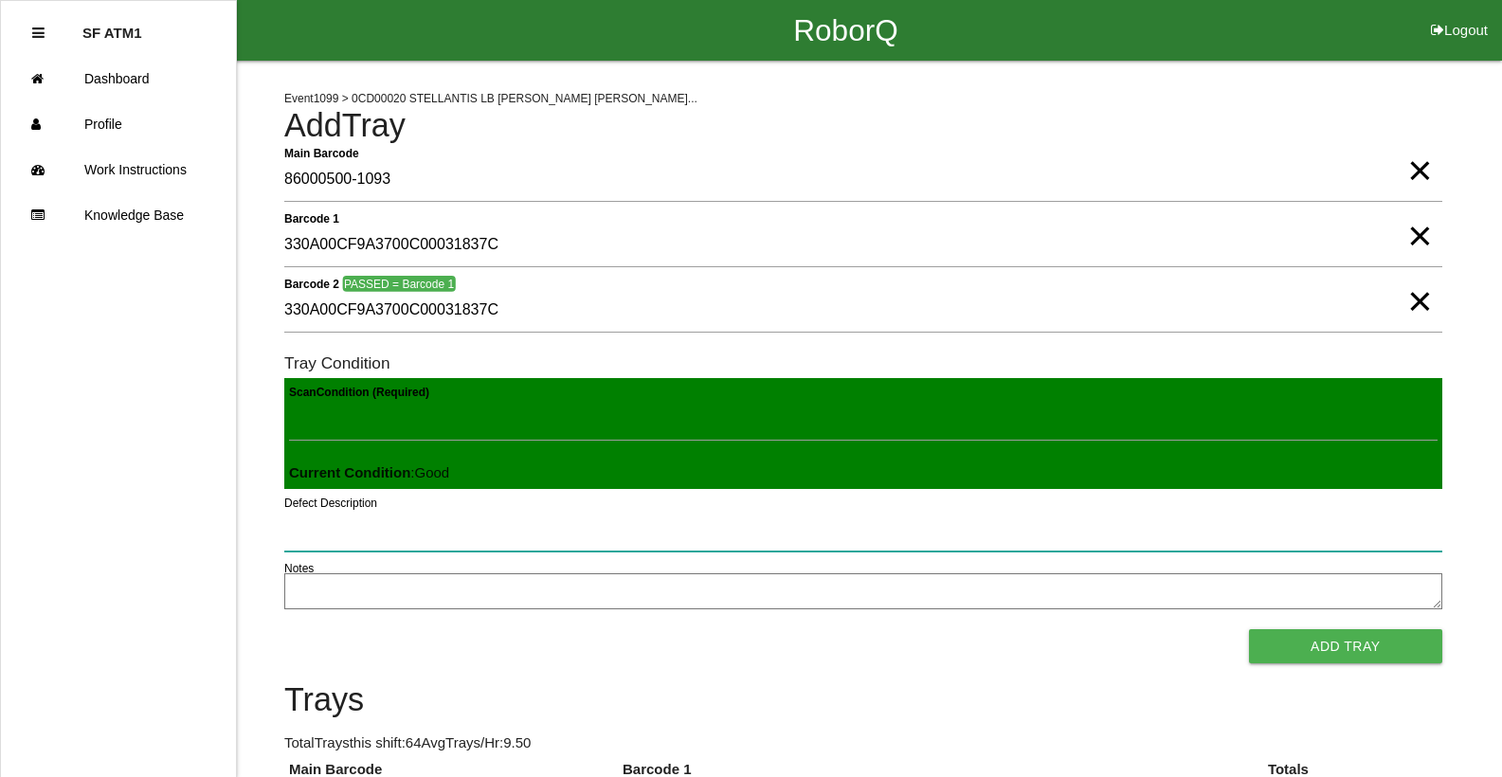
click at [1249, 629] on button "Add Tray" at bounding box center [1345, 646] width 193 height 34
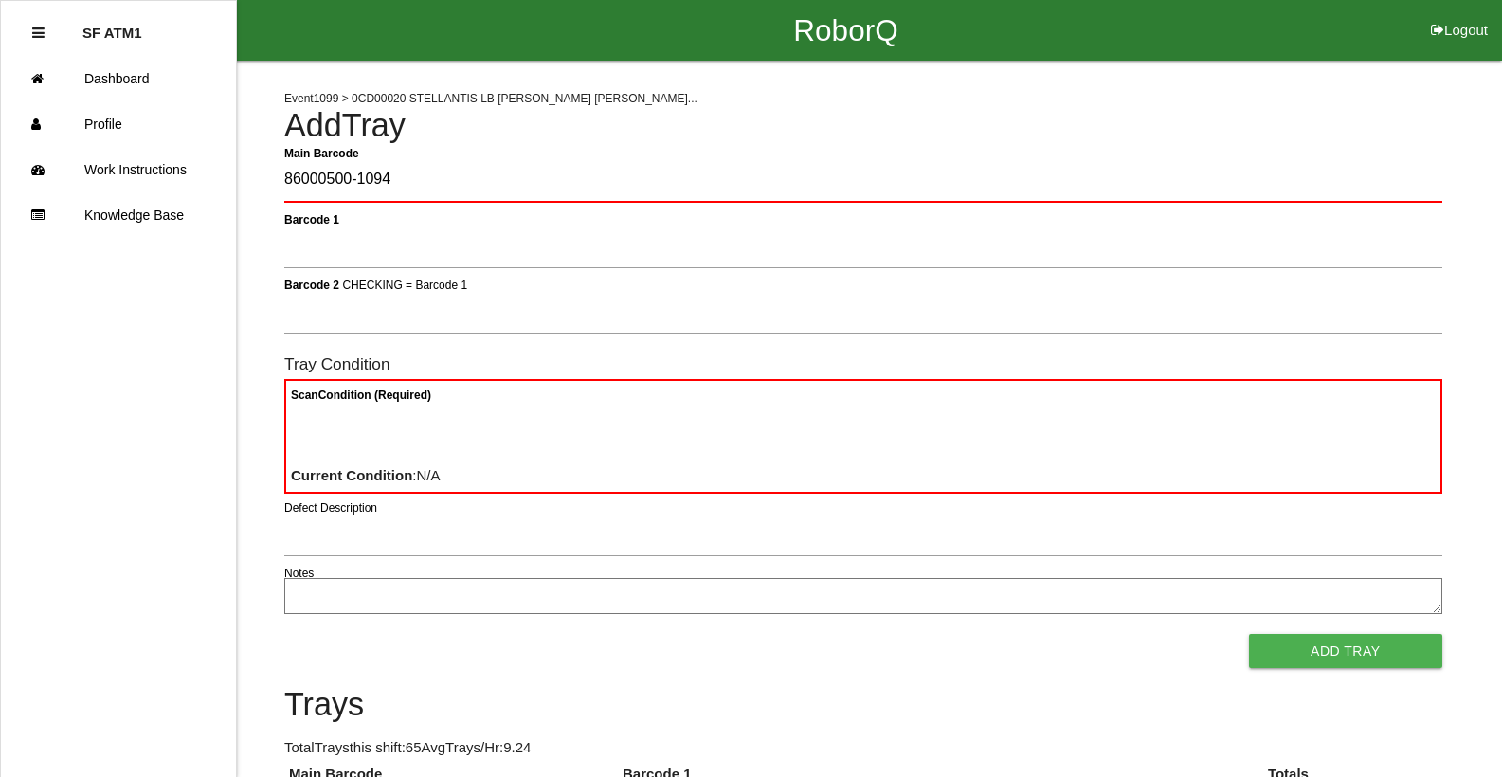
type Barcode "86000500-1094"
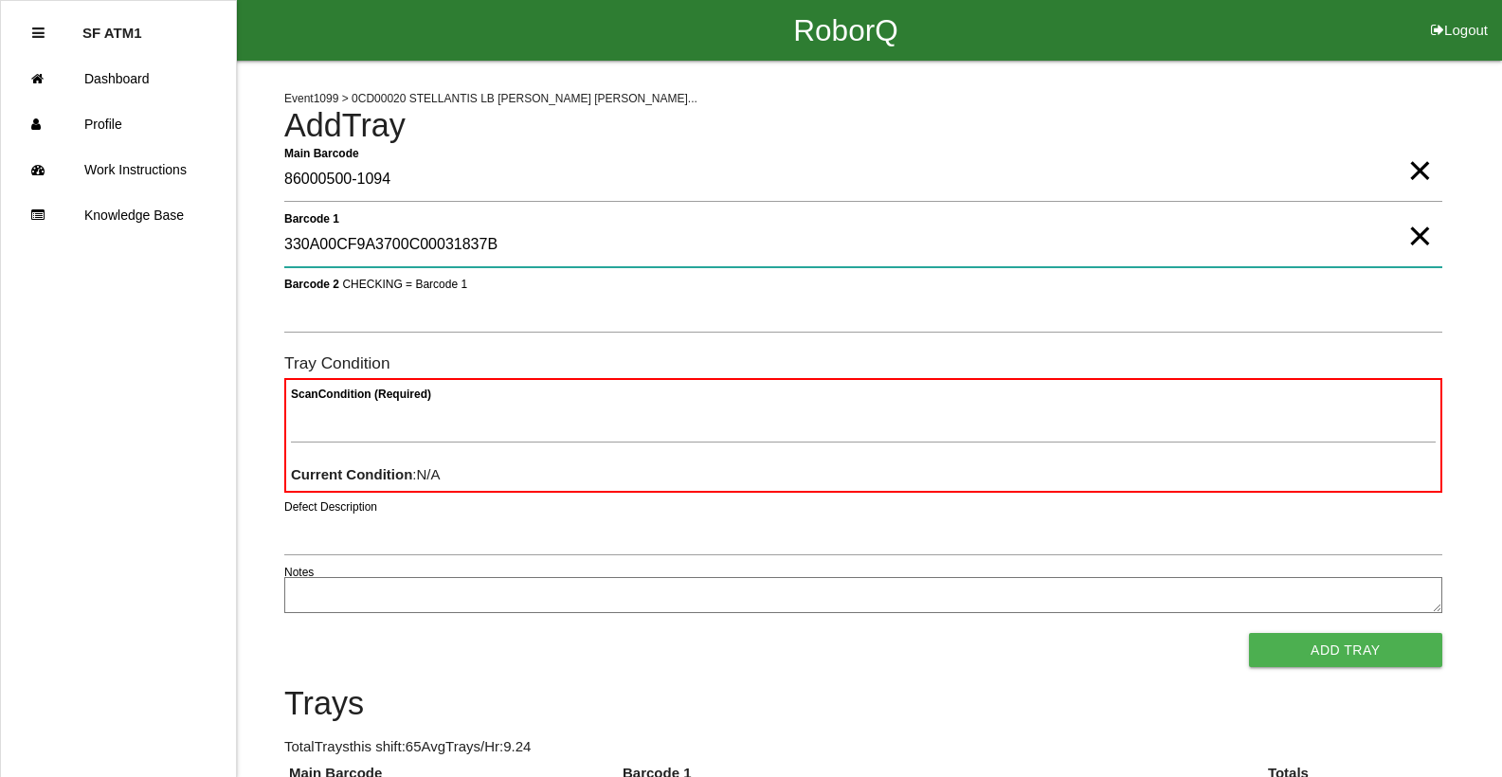
type 1 "330A00CF9A3700C00031837B"
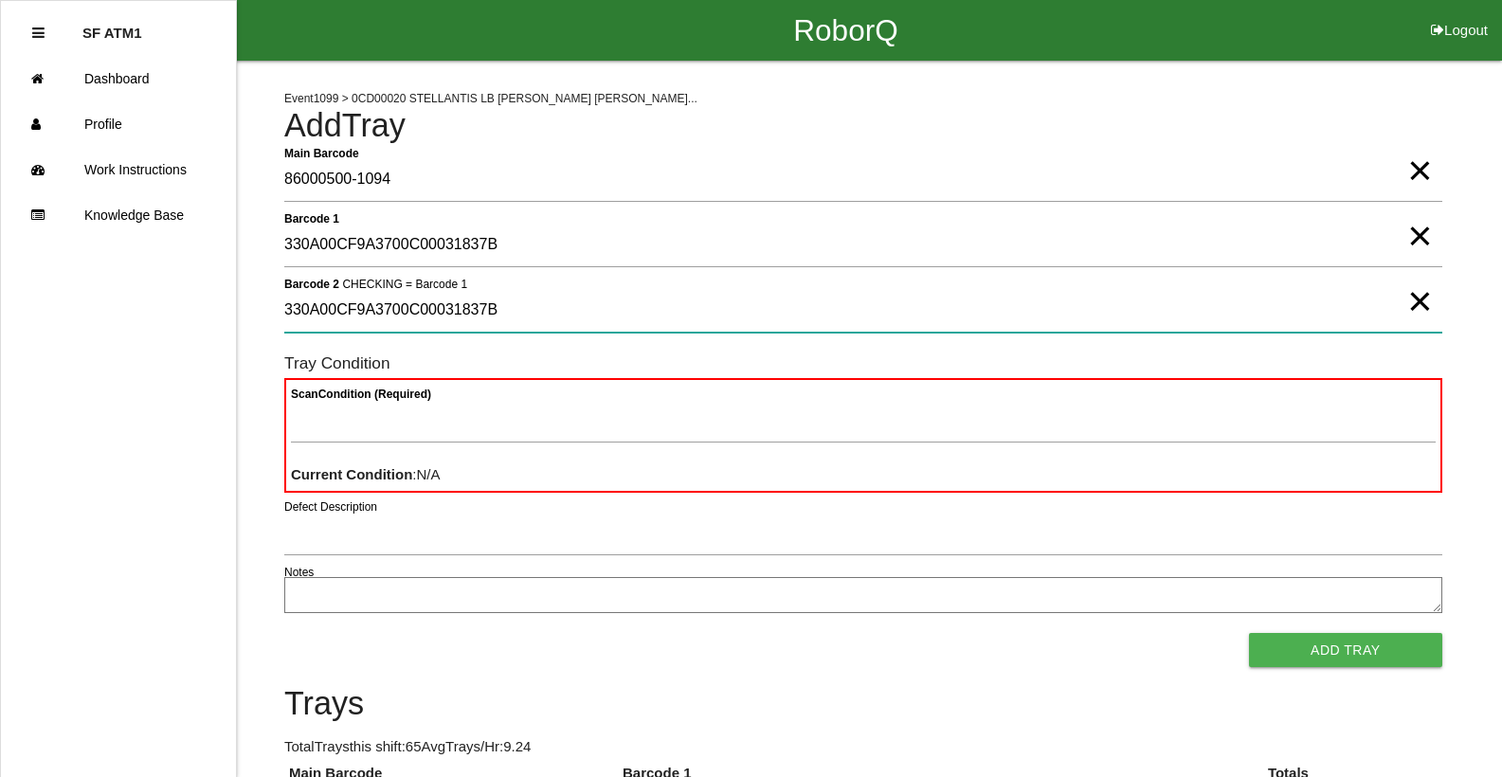
type 2 "330A00CF9A3700C00031837B"
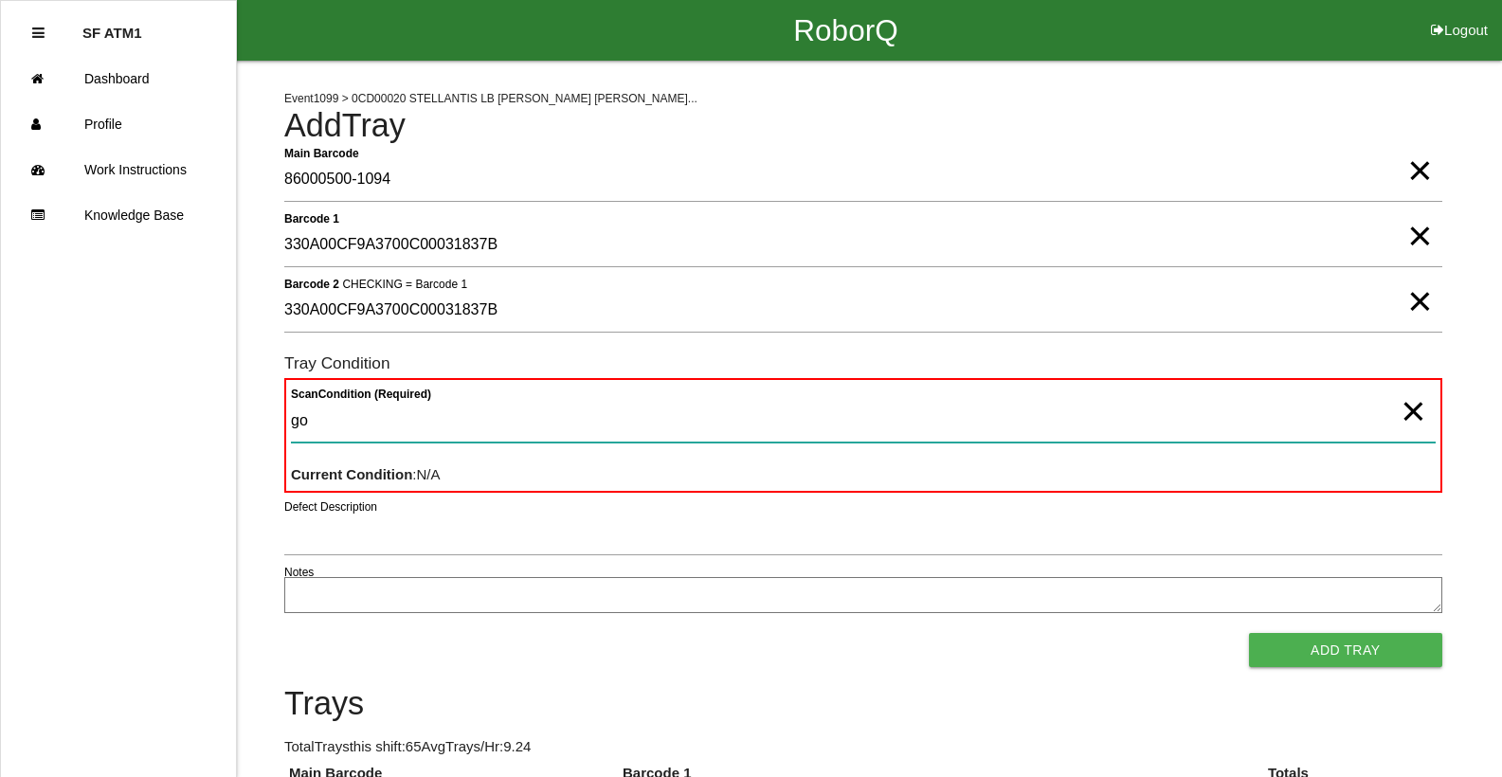
type Condition "goo"
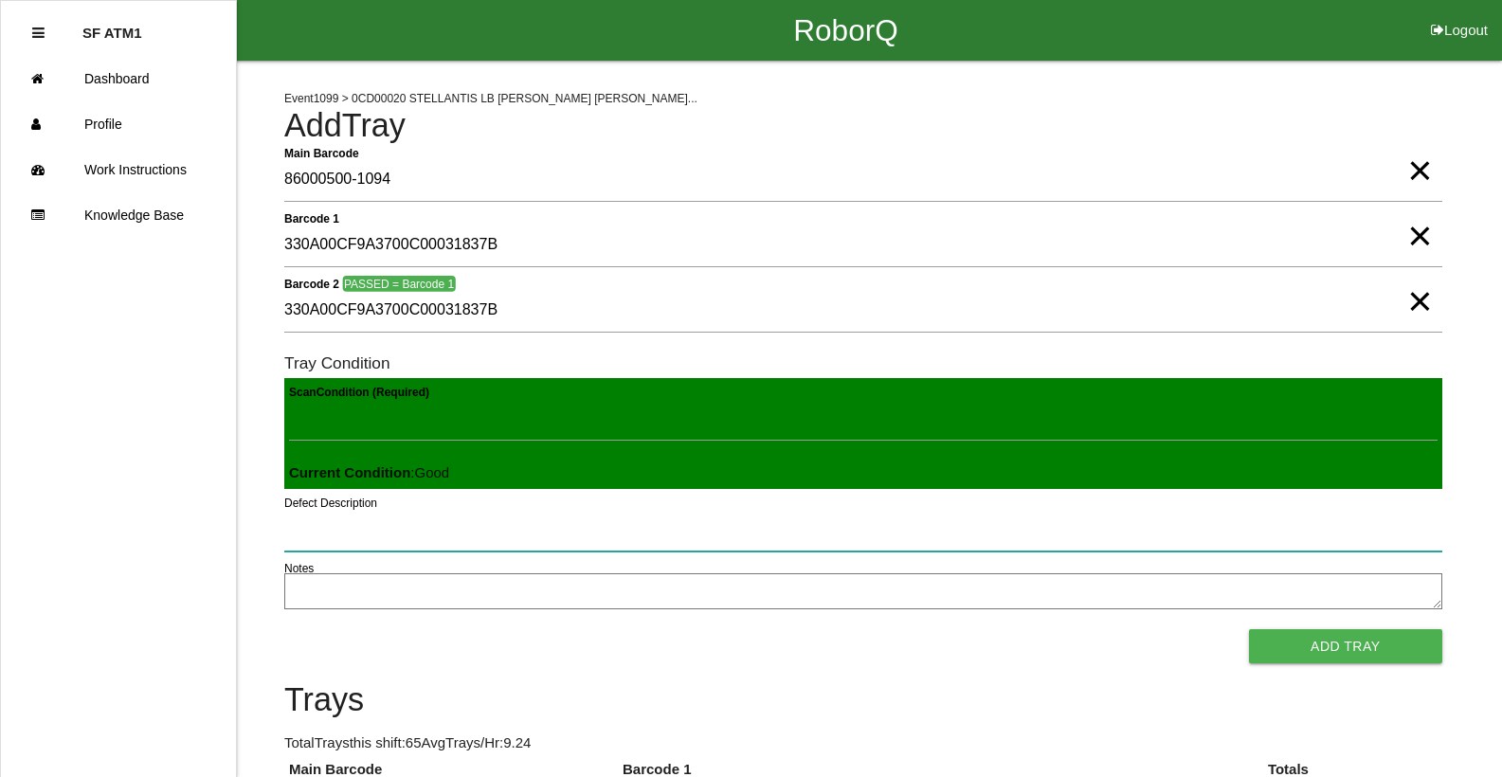
click at [1249, 629] on button "Add Tray" at bounding box center [1345, 646] width 193 height 34
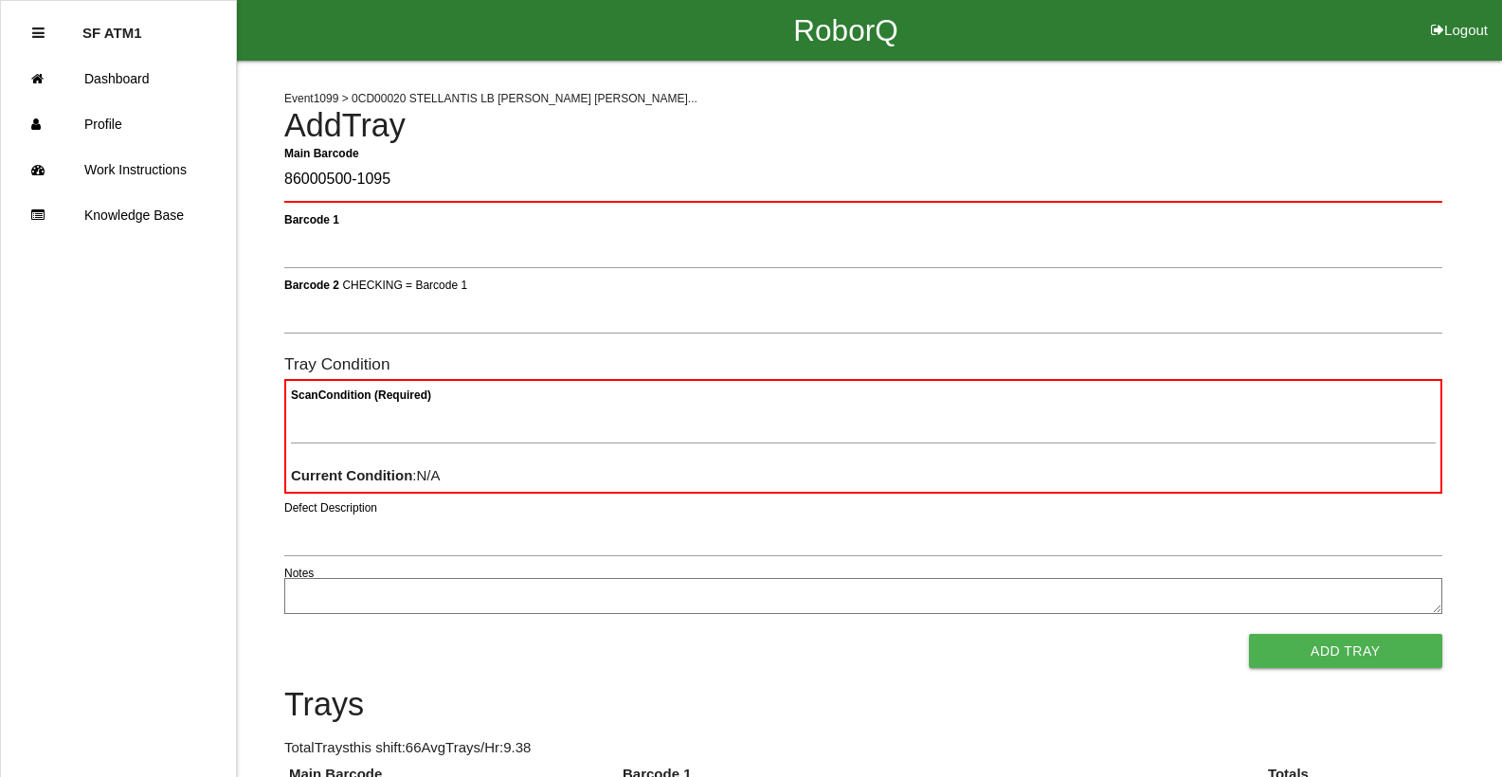
type Barcode "86000500-1095"
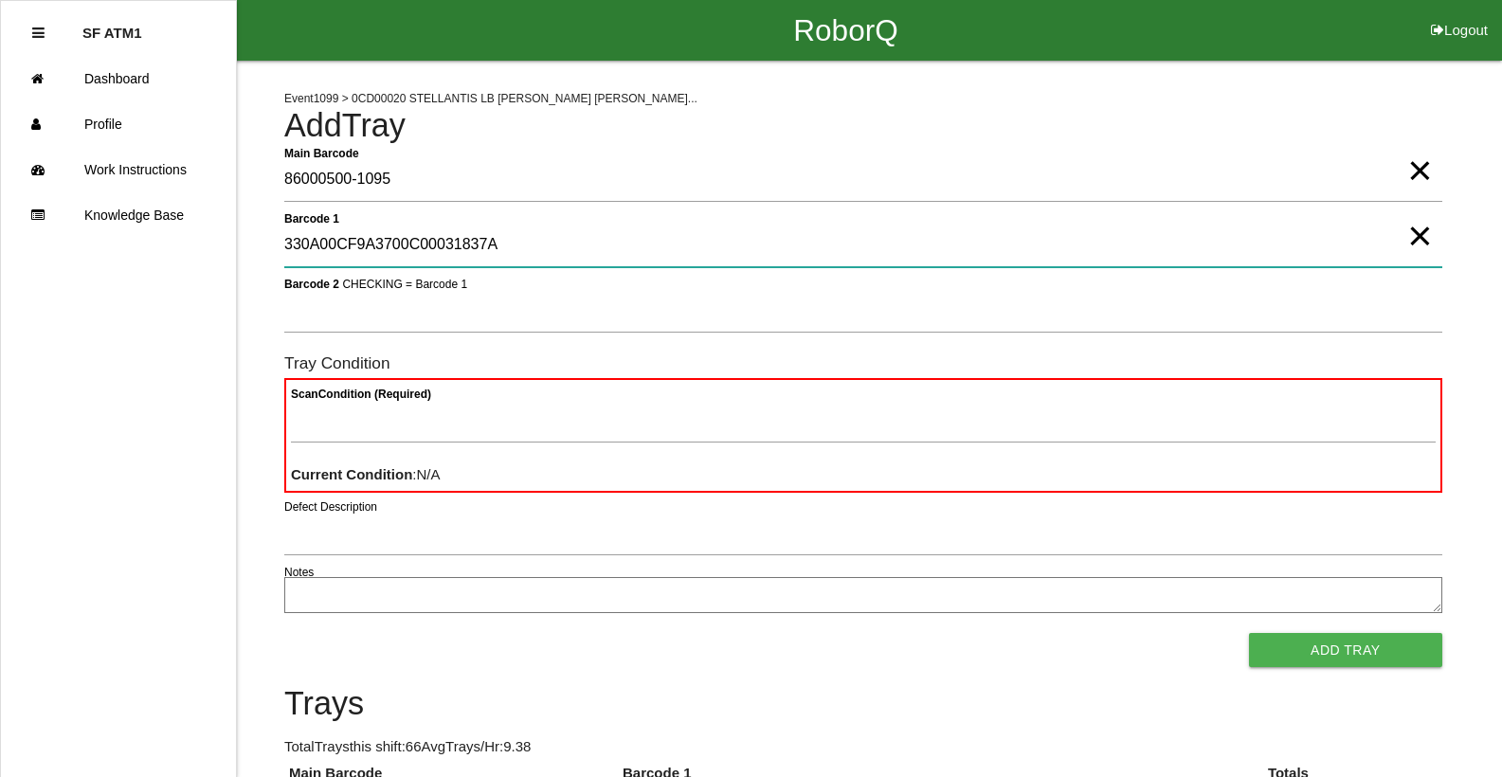
type 1 "330A00CF9A3700C00031837A"
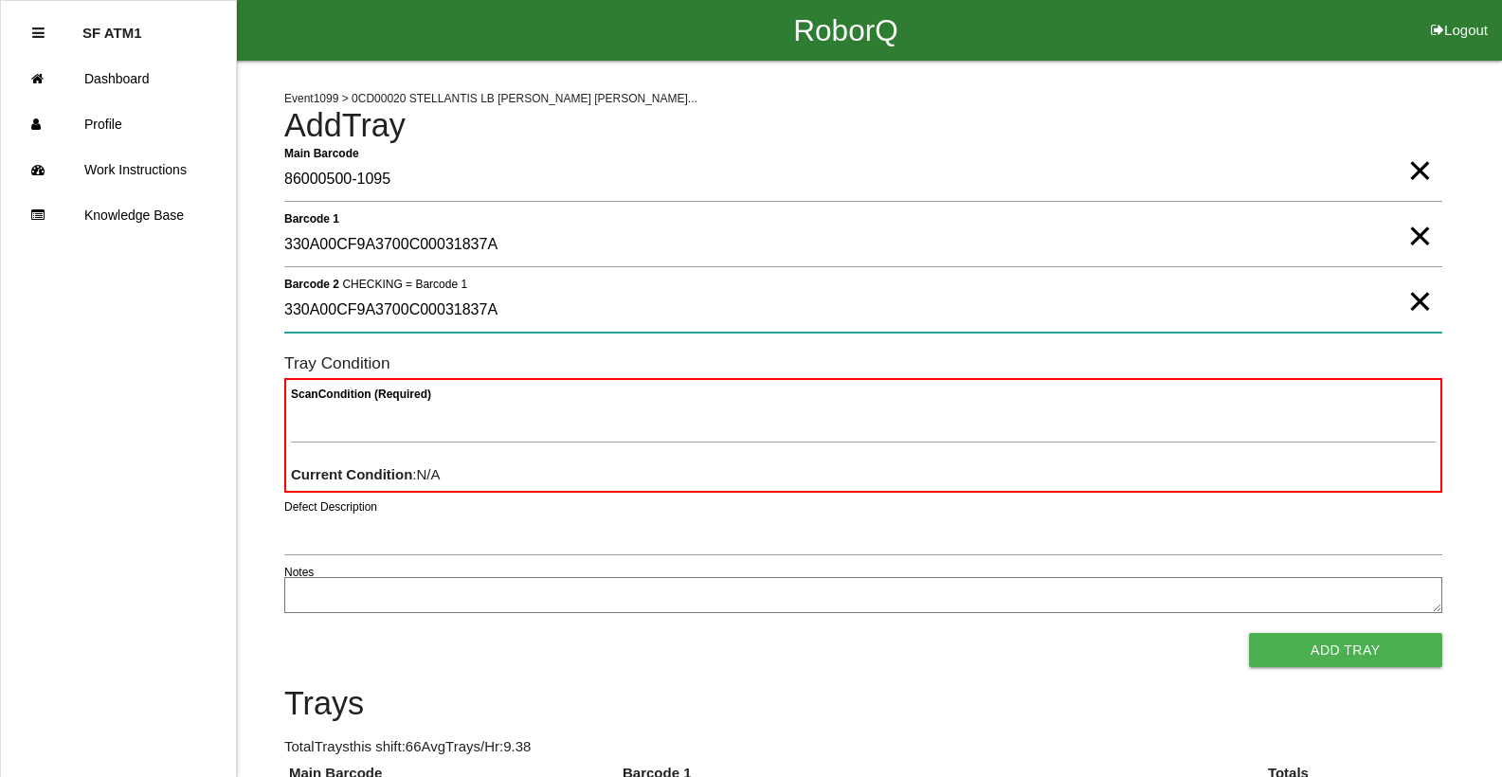
type 2 "330A00CF9A3700C00031837A"
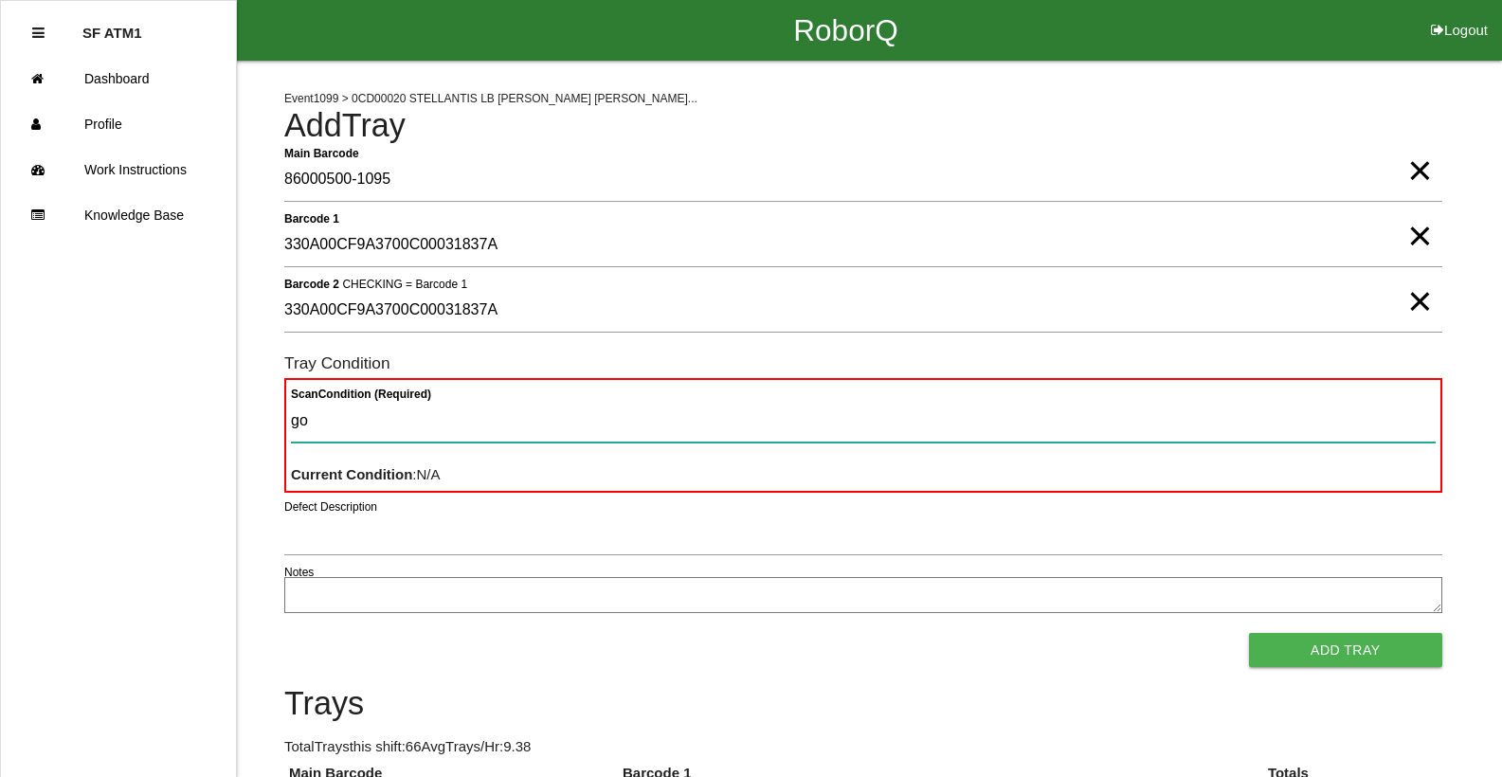
type Condition "goo"
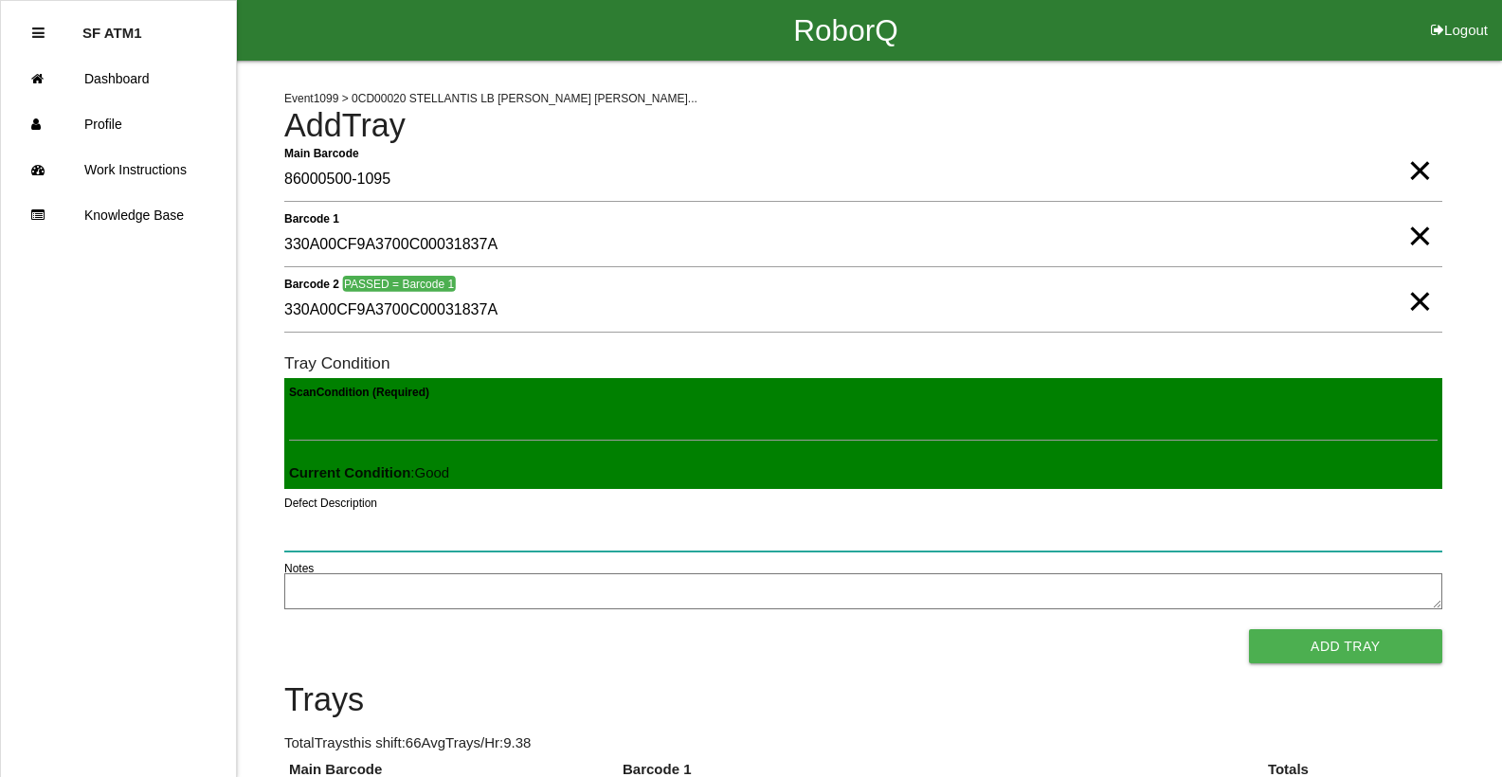
click at [1249, 629] on button "Add Tray" at bounding box center [1345, 646] width 193 height 34
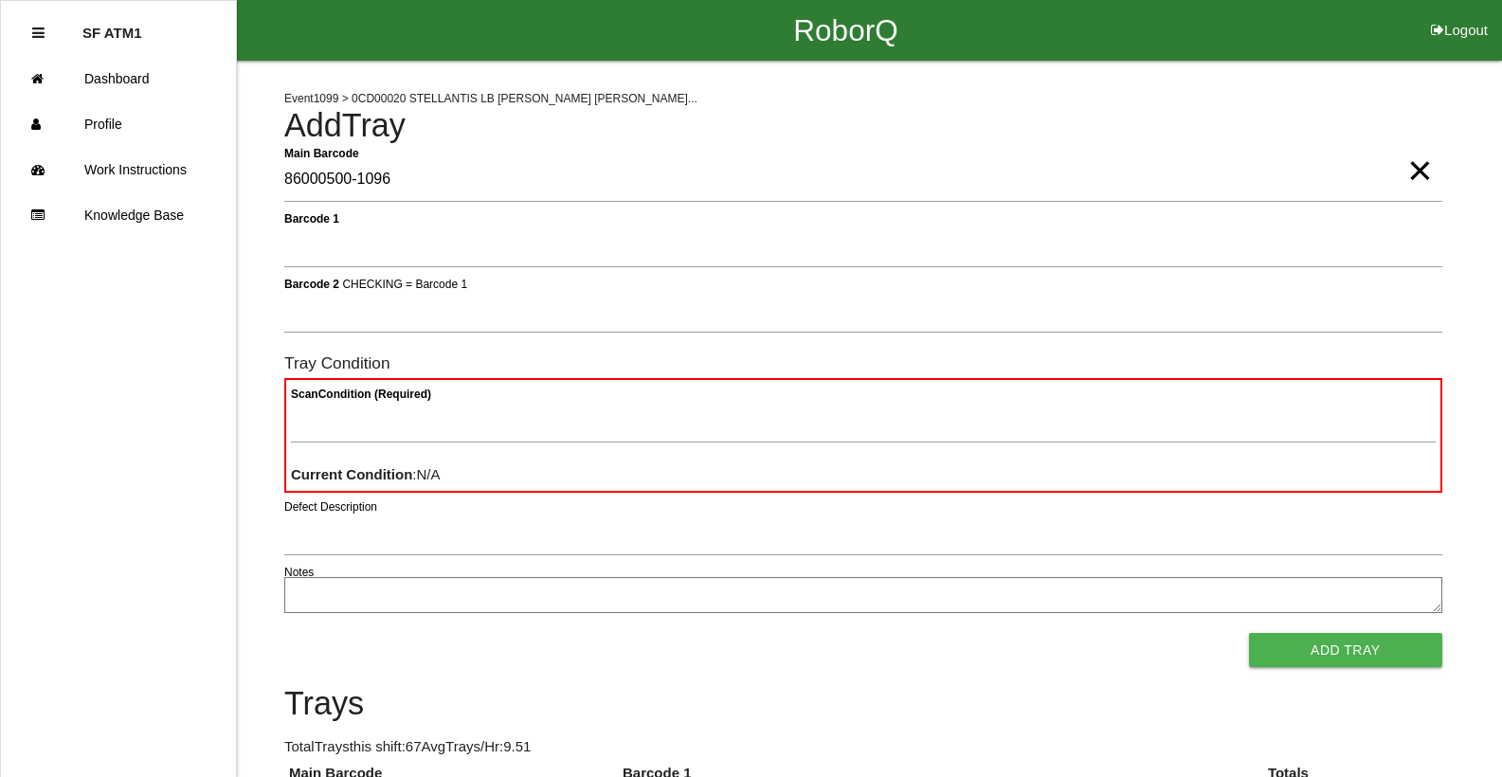
type Barcode "86000500-1096"
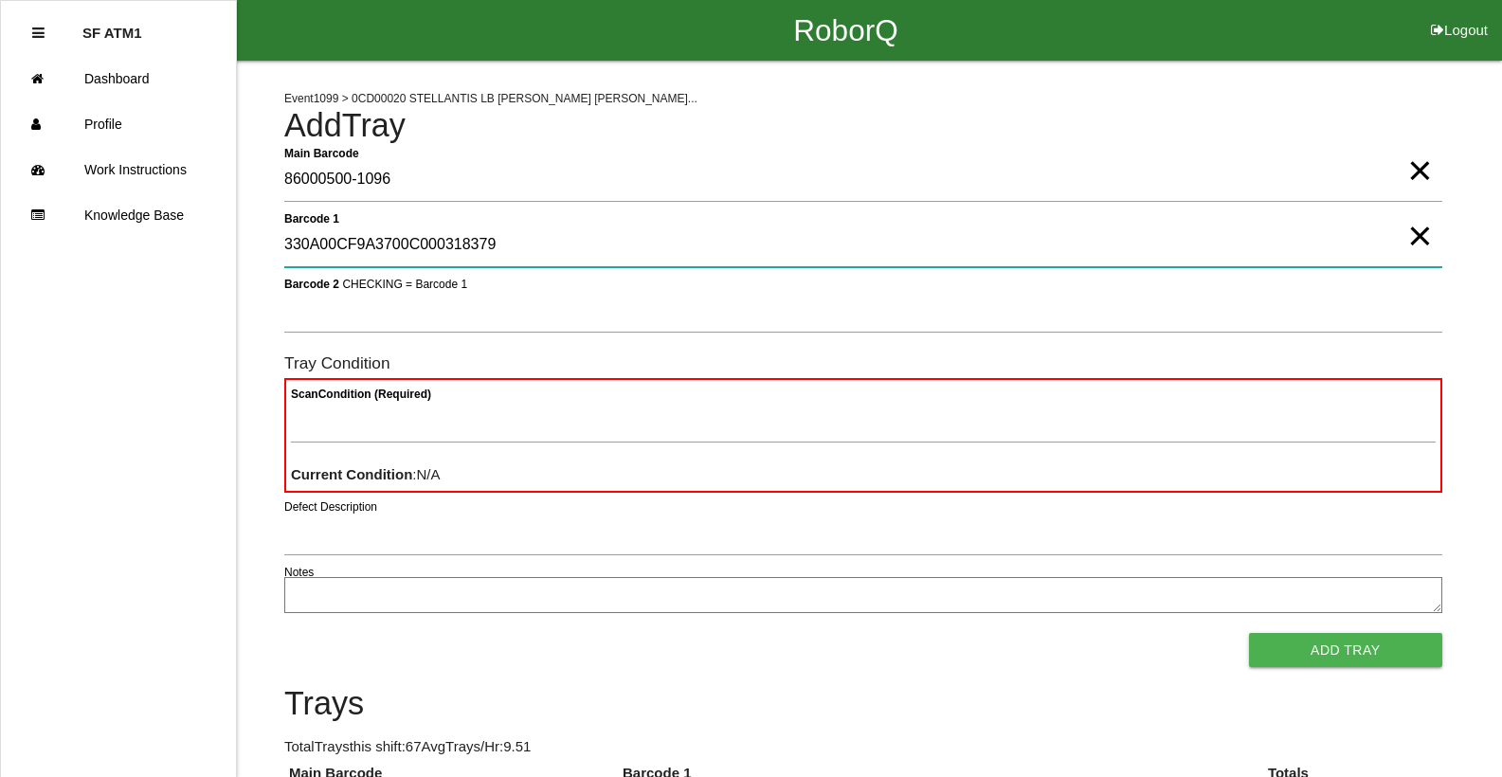
type 1 "330A00CF9A3700C000318379"
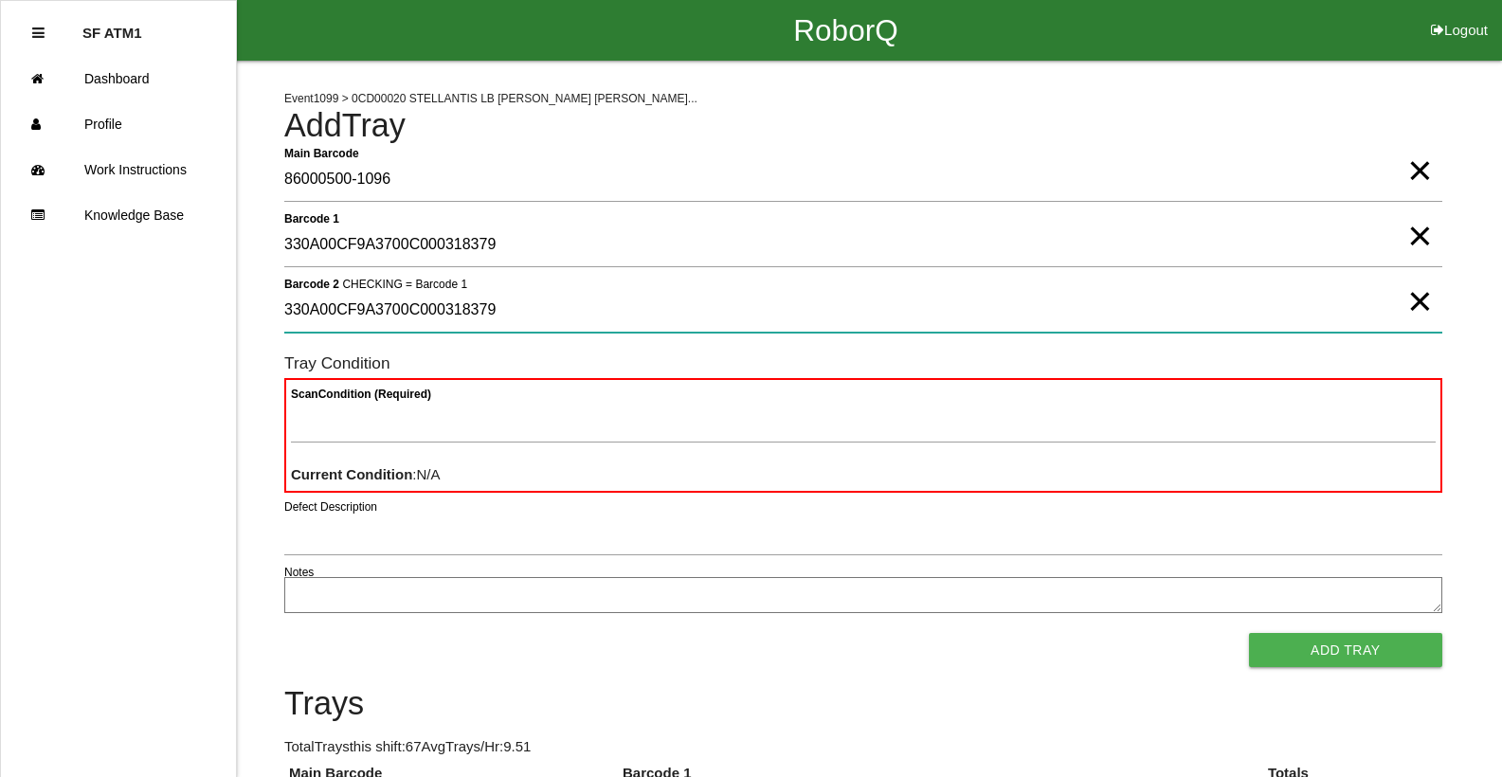
type 2 "330A00CF9A3700C000318379"
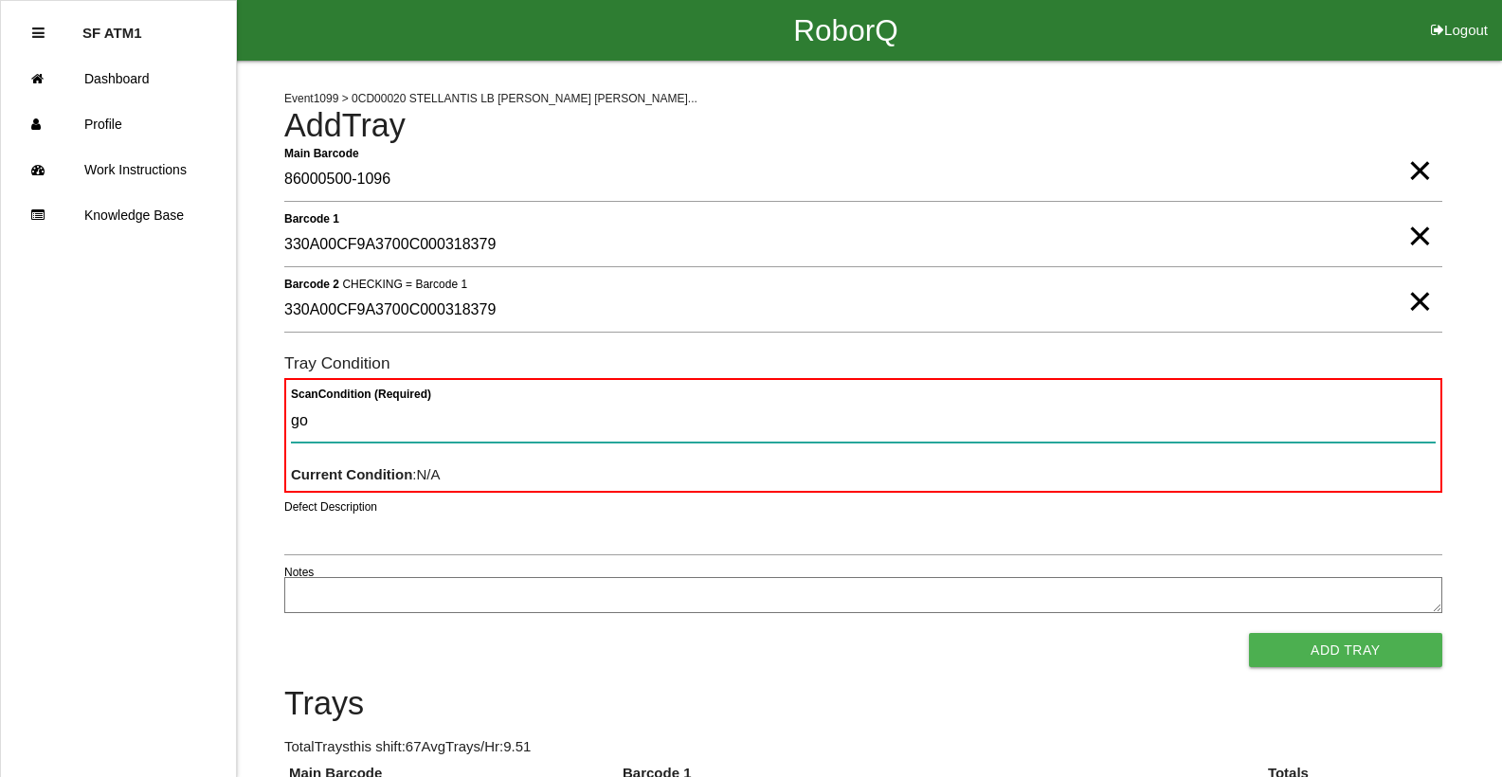
type Condition "goo"
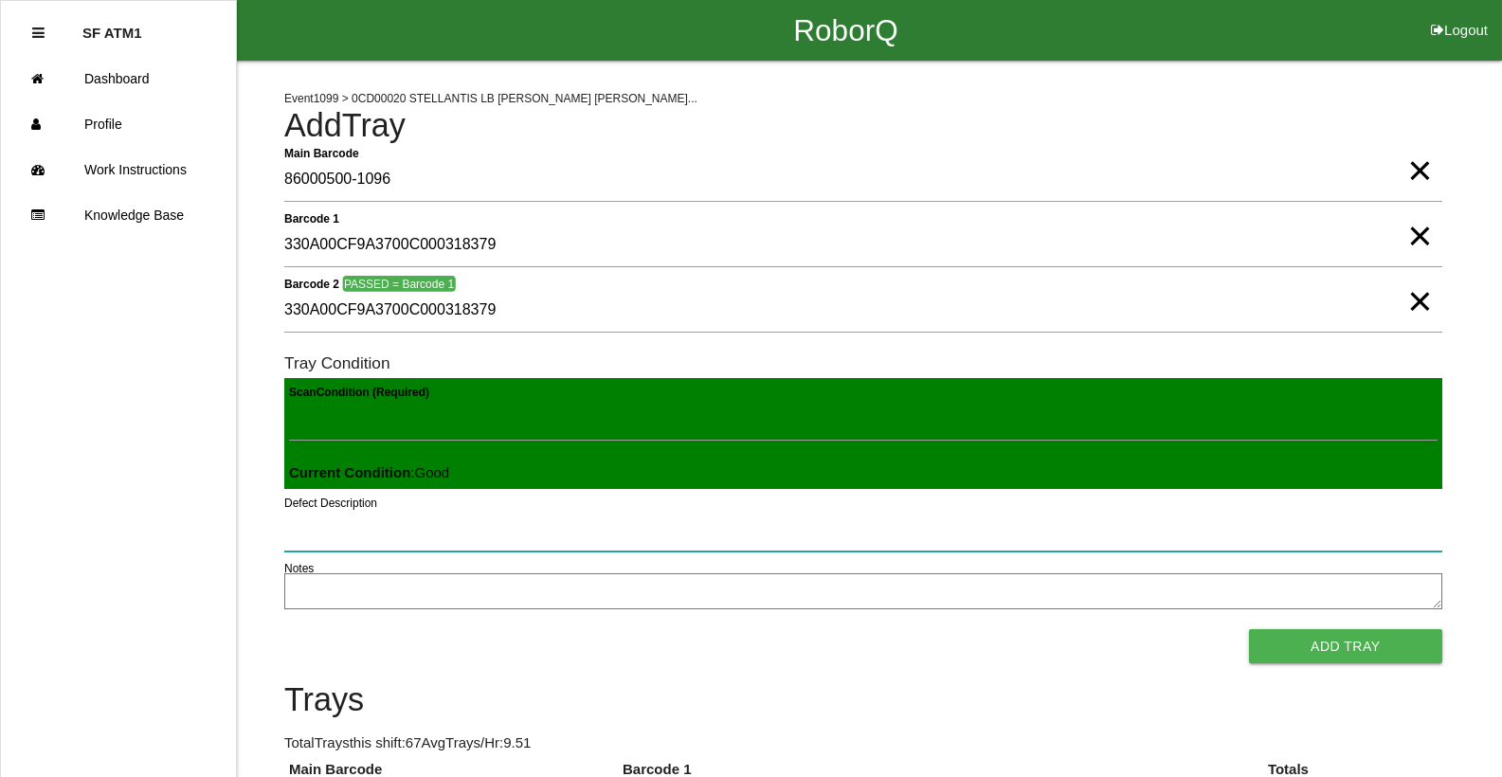
click at [1249, 629] on button "Add Tray" at bounding box center [1345, 646] width 193 height 34
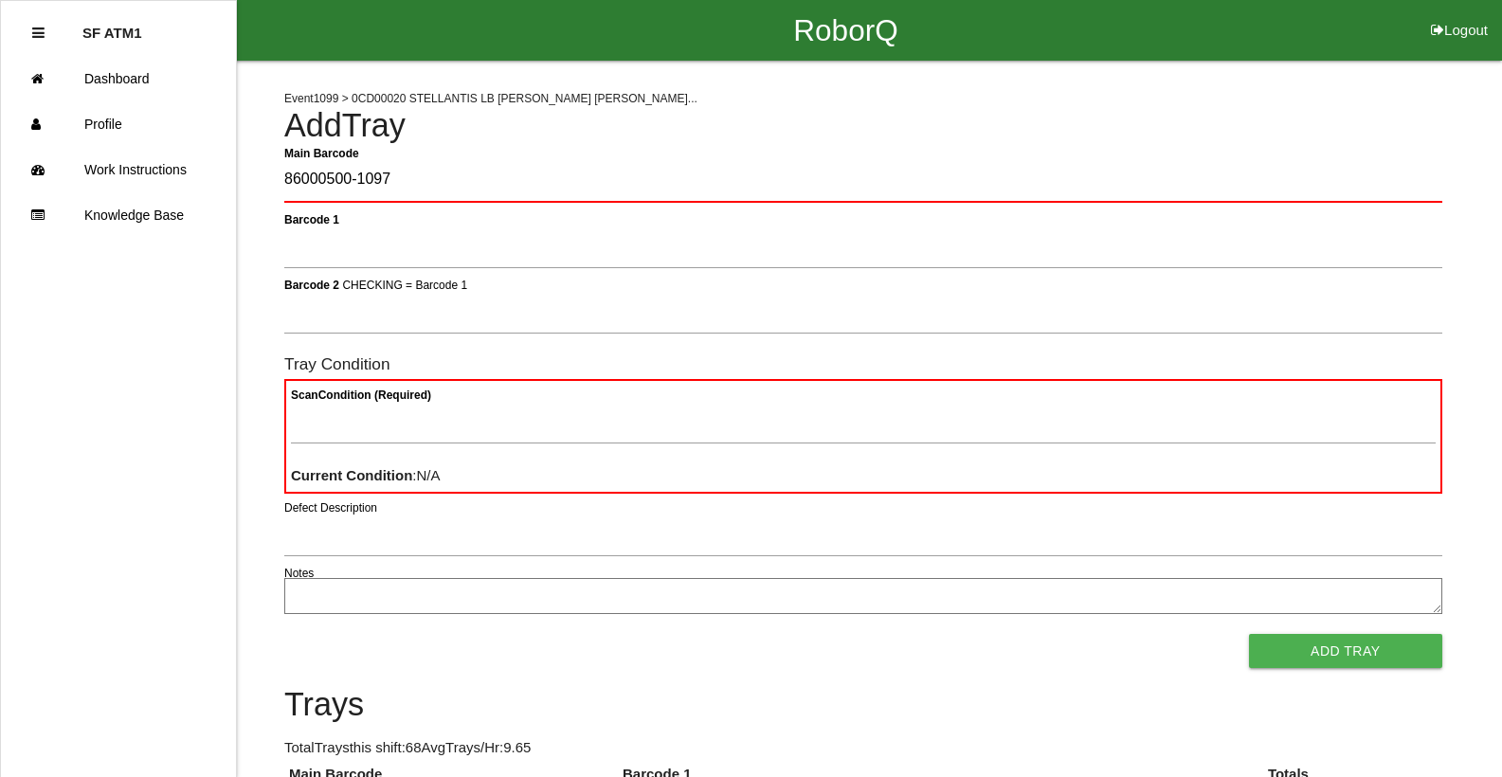
type Barcode "86000500-1097"
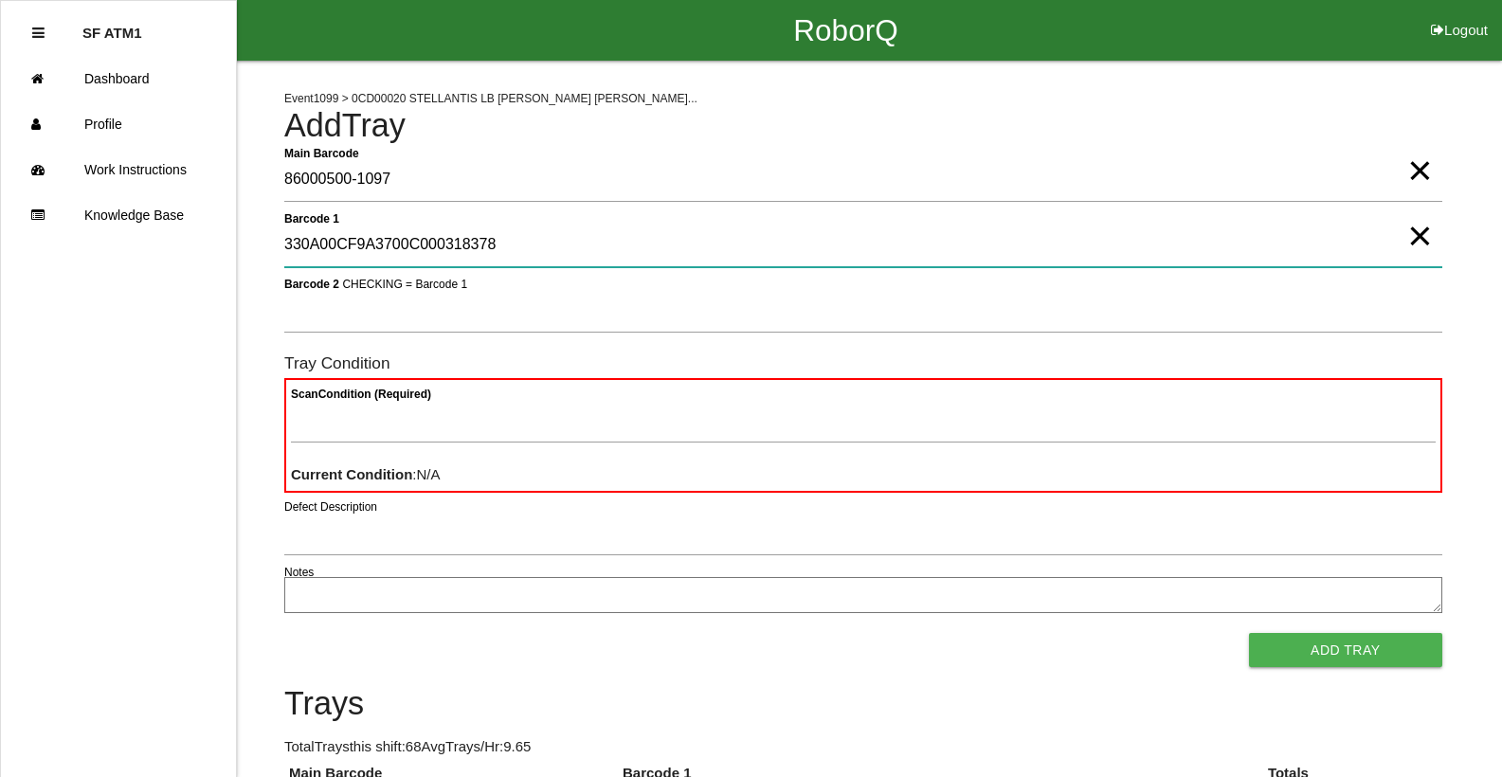
type 1 "330A00CF9A3700C000318378"
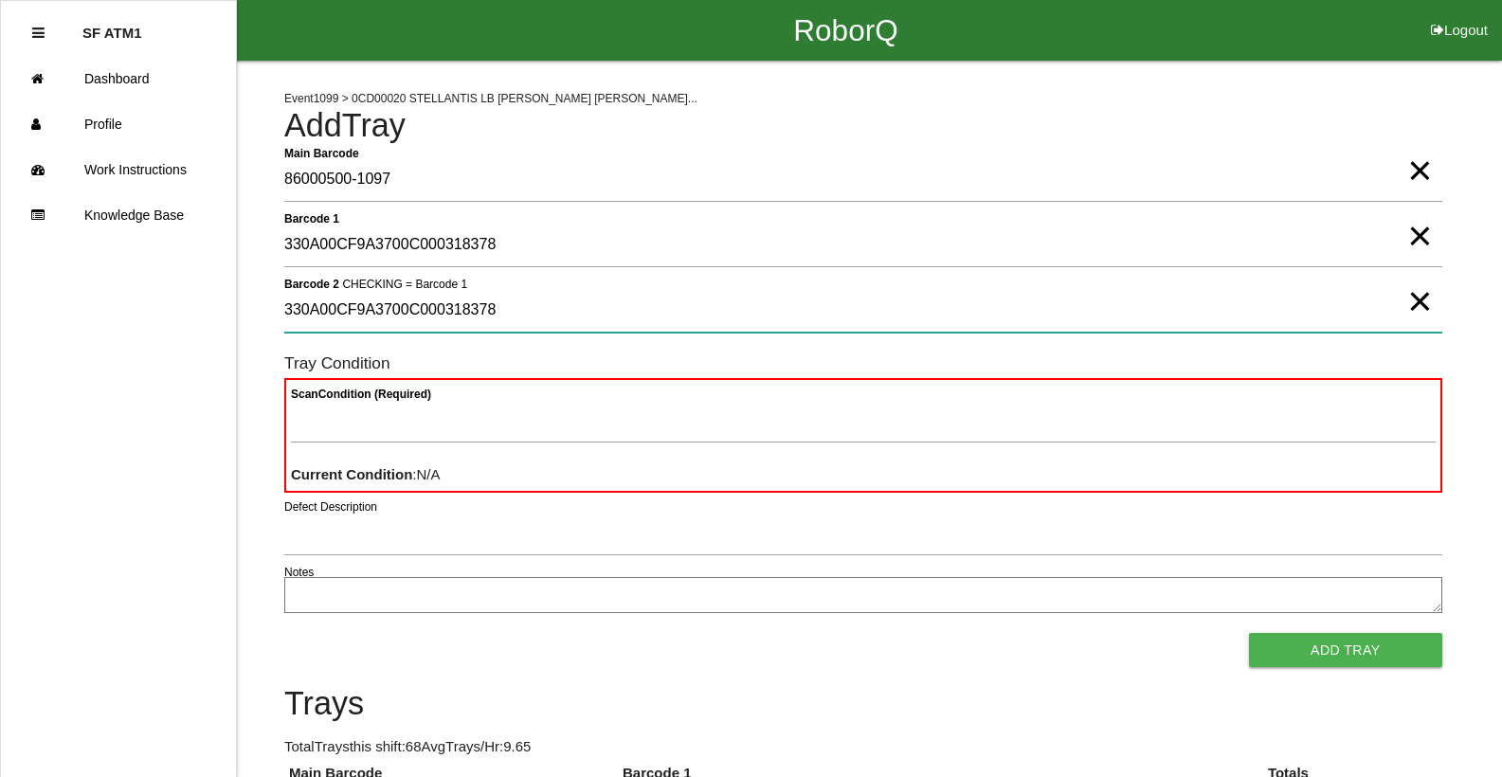
type 2 "330A00CF9A3700C000318378"
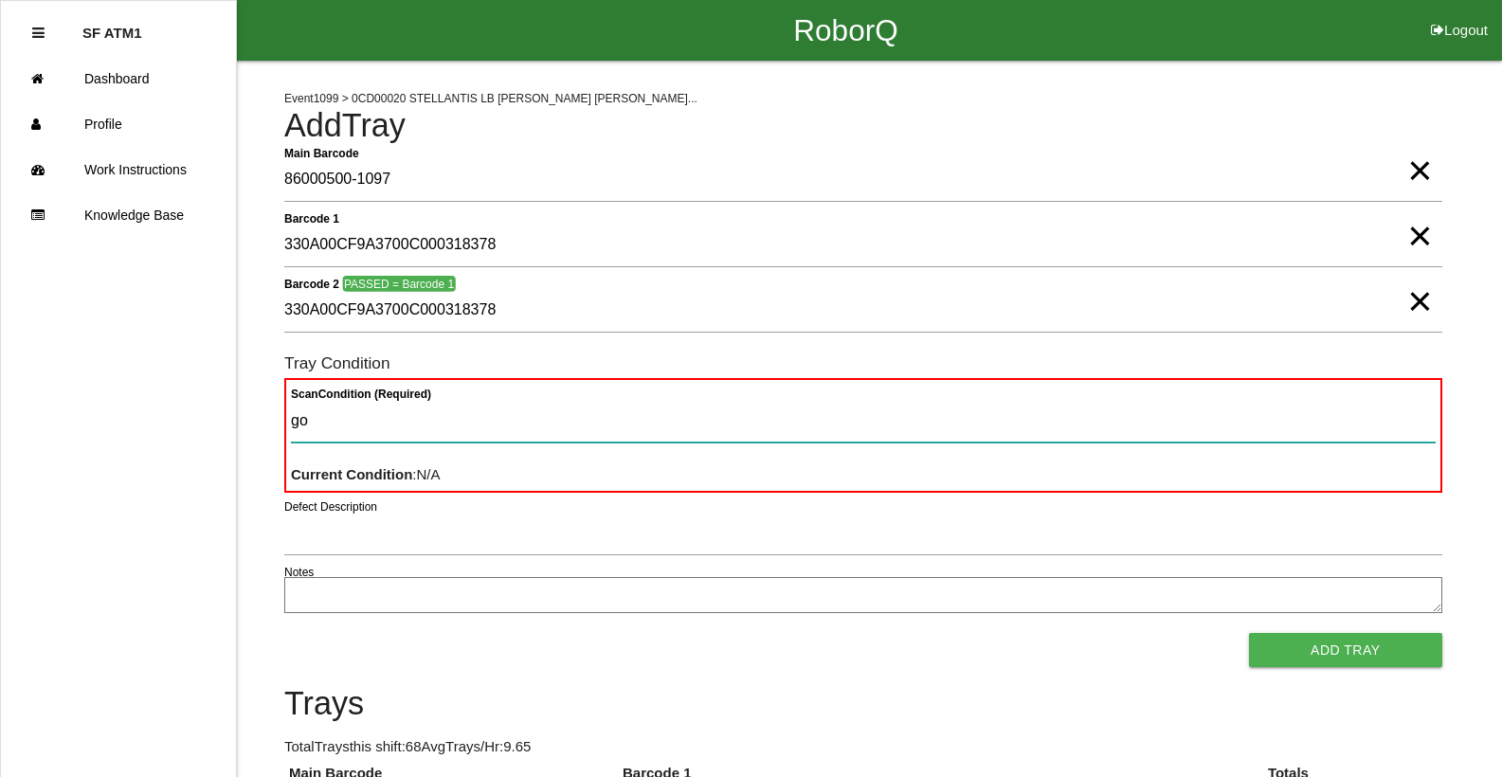
type Condition "goo"
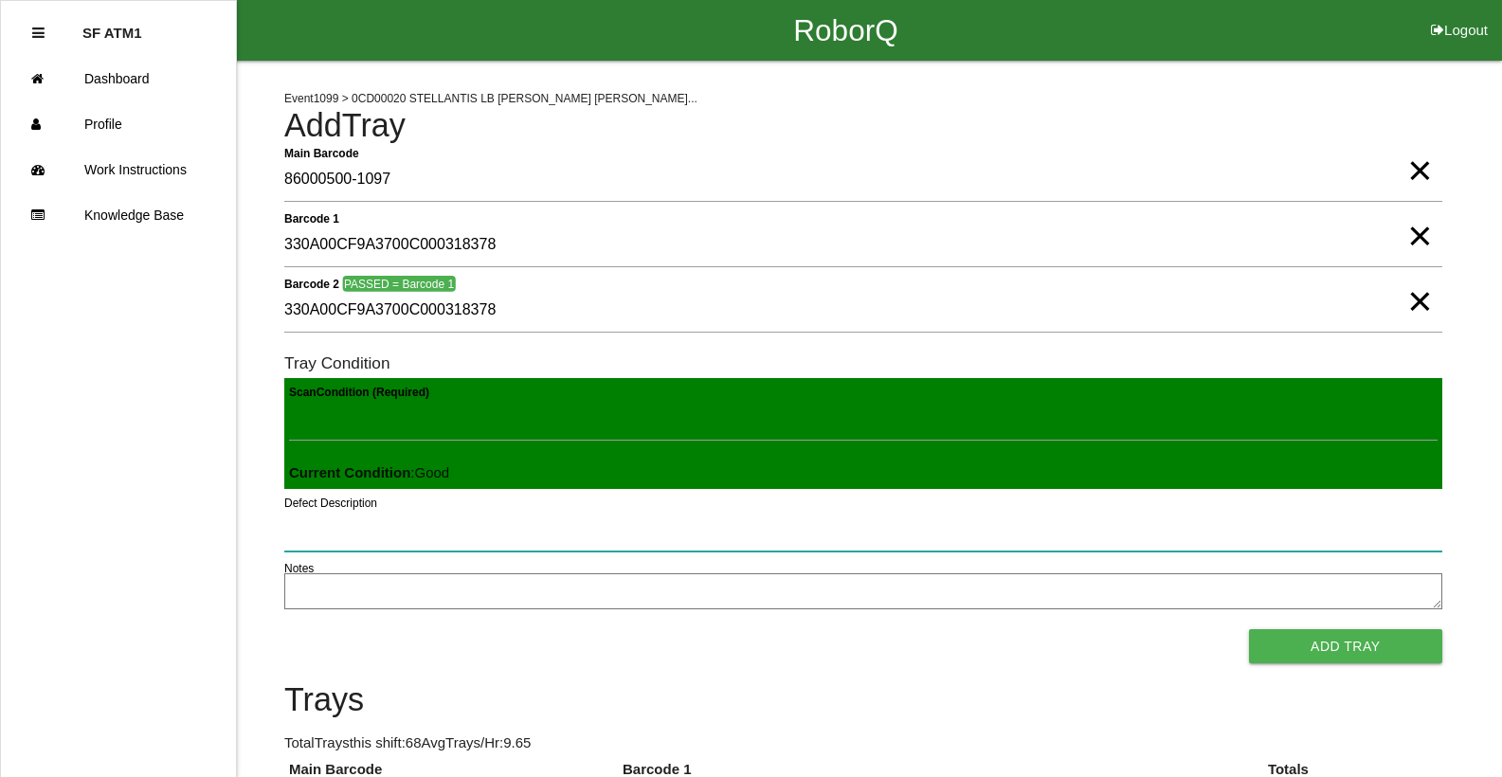
click at [1249, 629] on button "Add Tray" at bounding box center [1345, 646] width 193 height 34
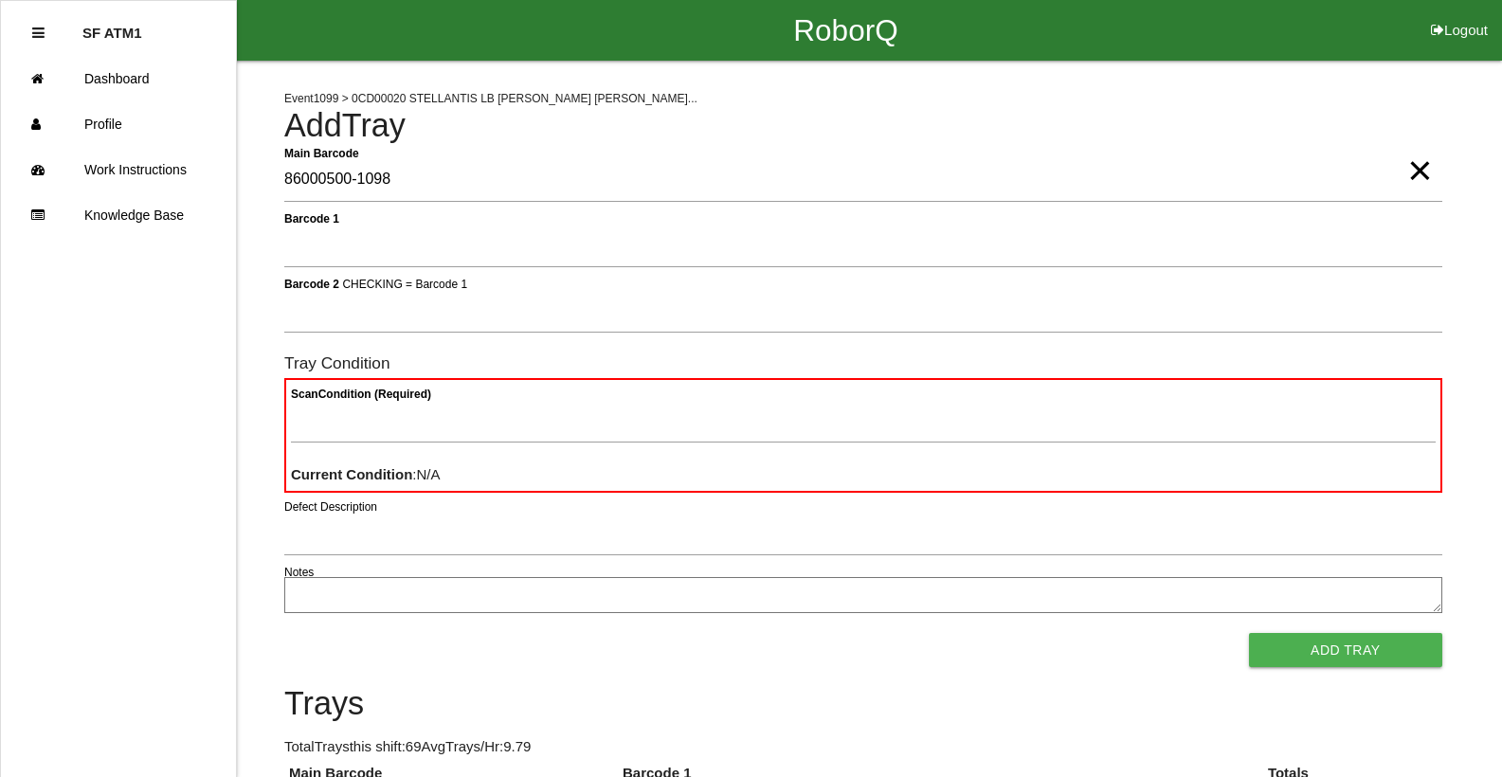
type Barcode "86000500-1098"
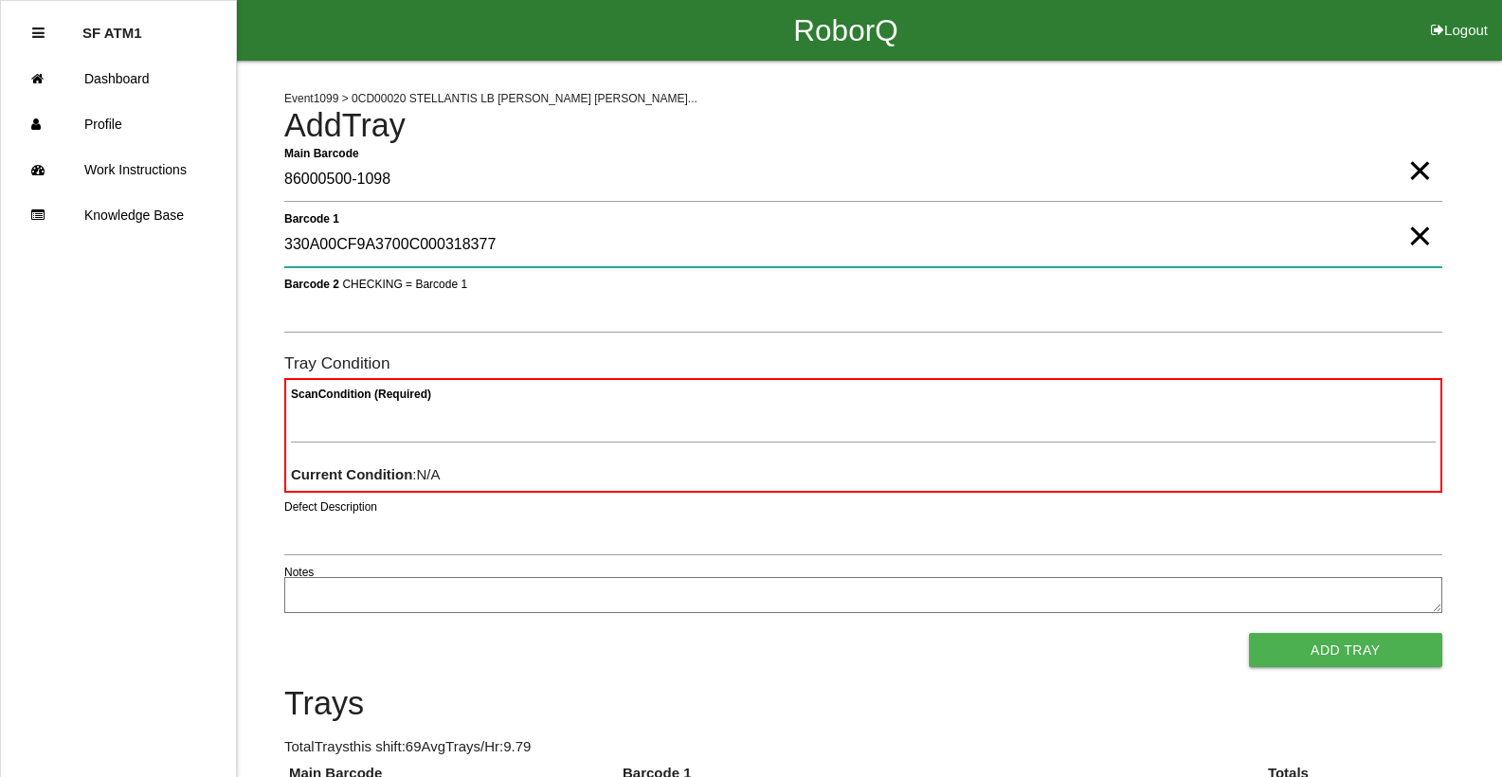
type 1 "330A00CF9A3700C000318377"
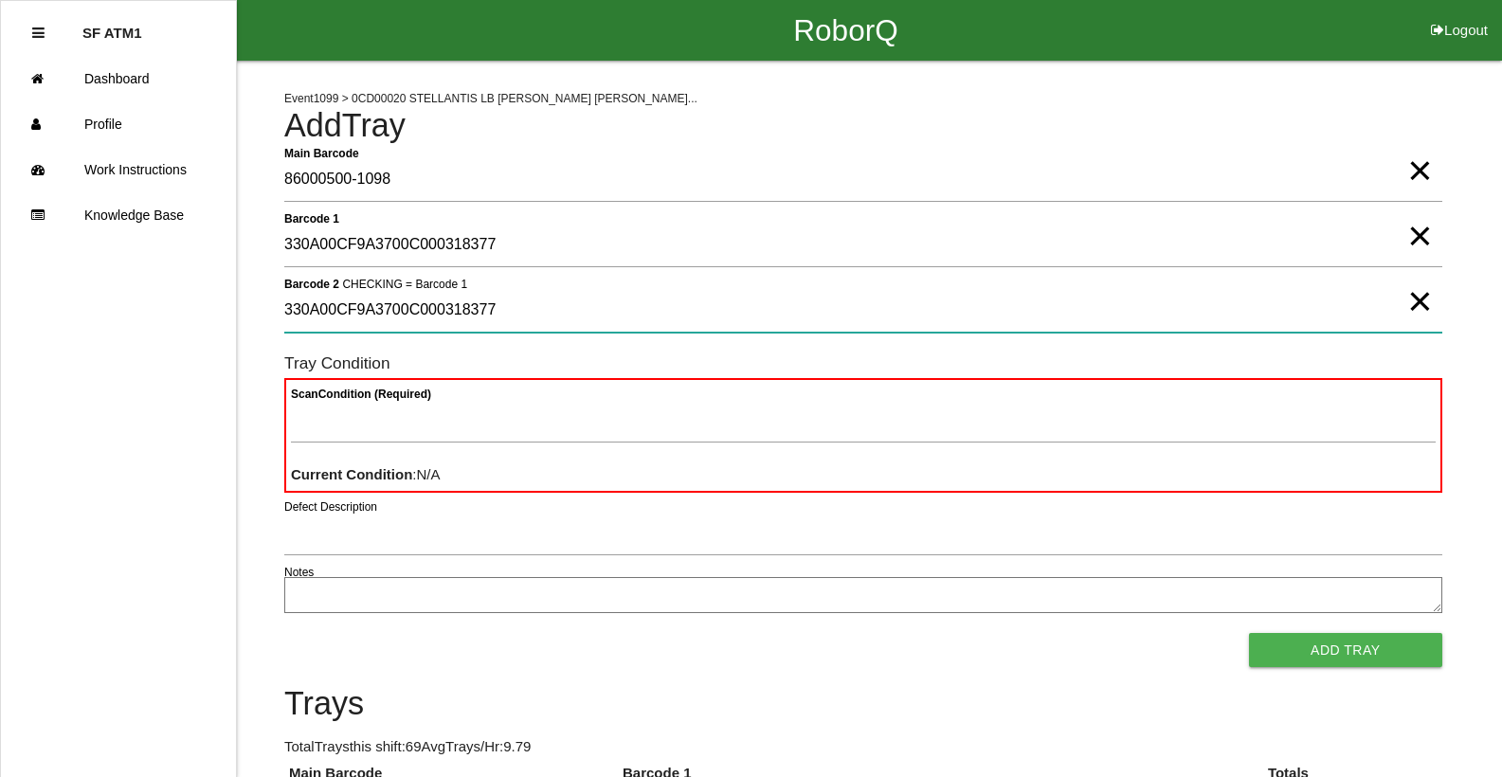
type 2 "330A00CF9A3700C000318377"
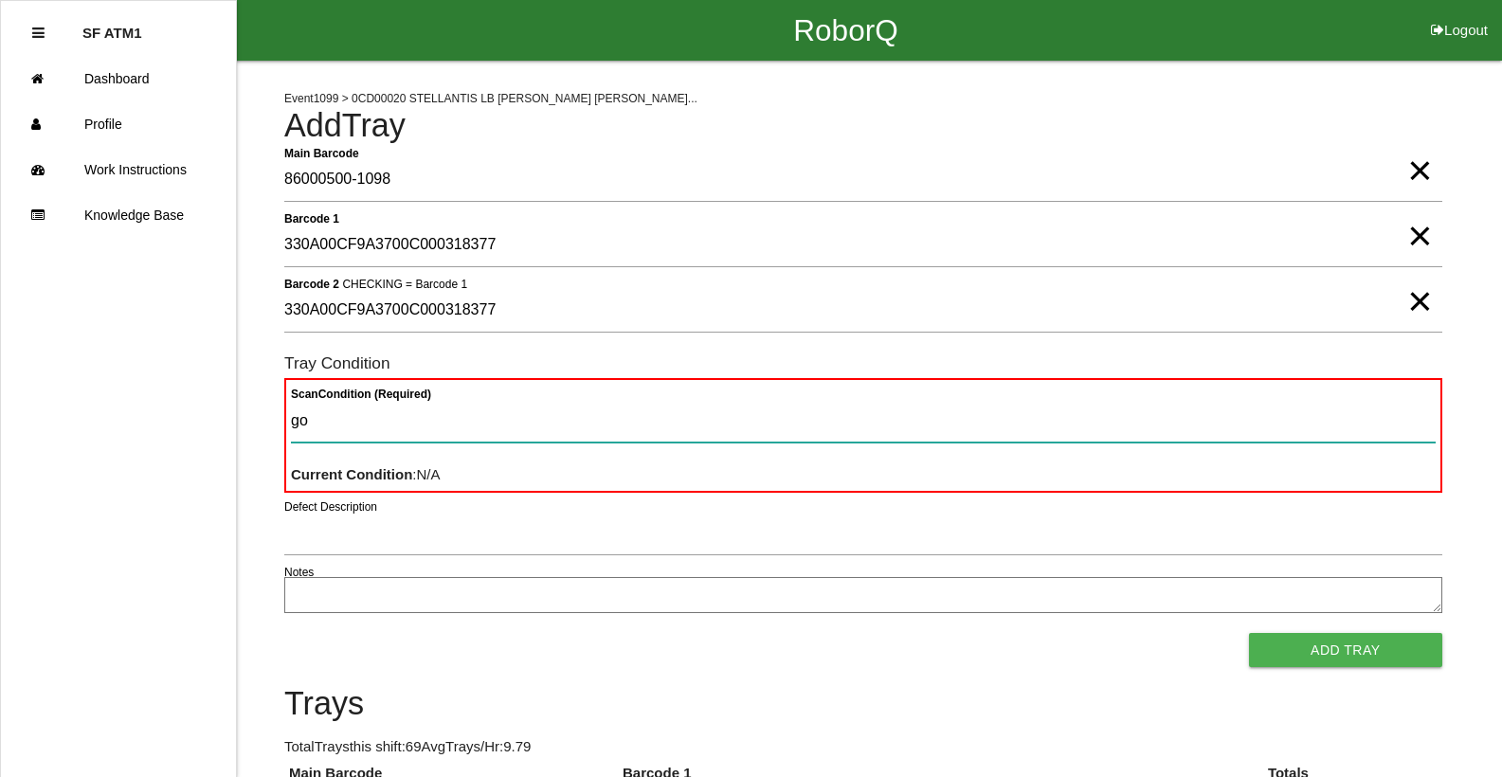
type Condition "goo"
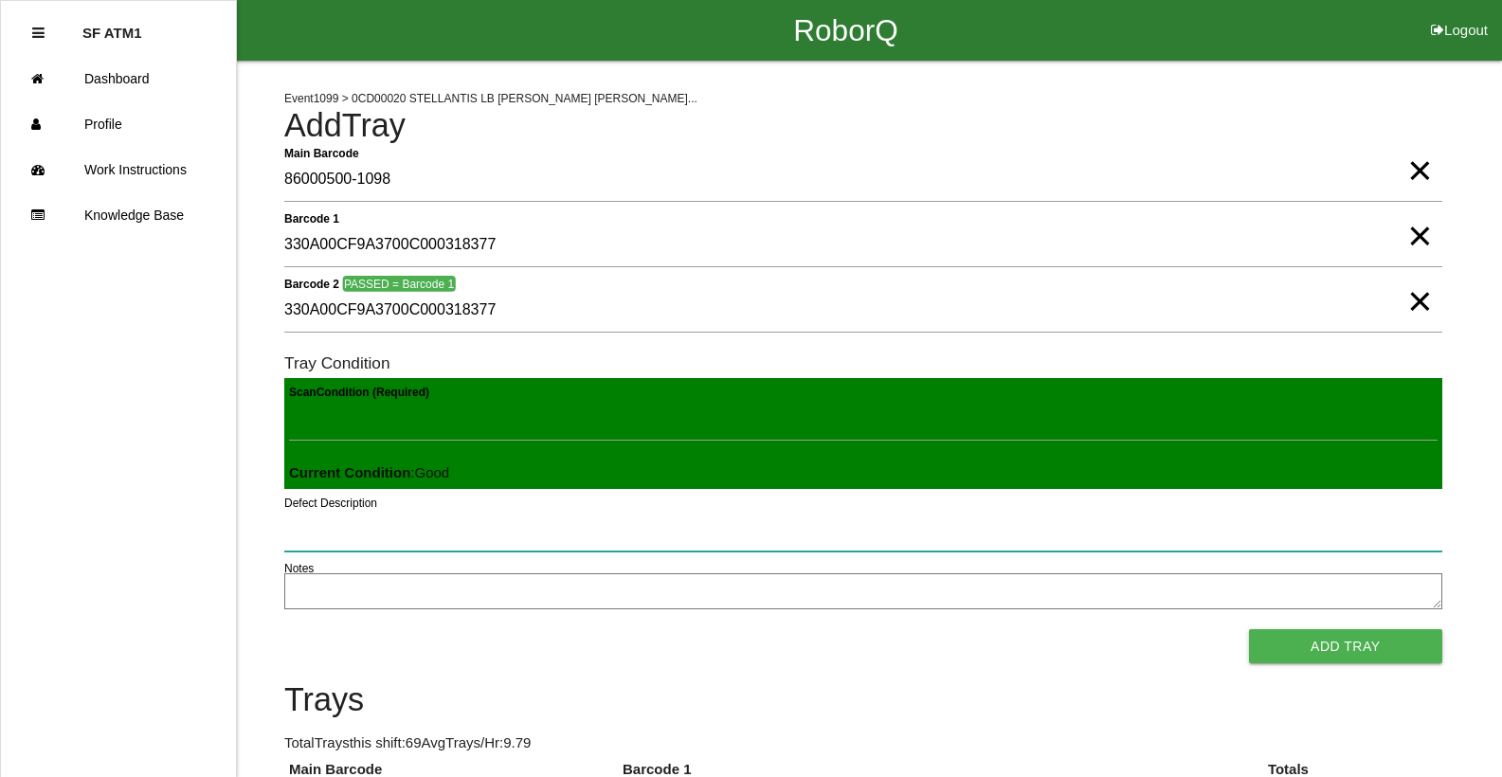
click at [1249, 629] on button "Add Tray" at bounding box center [1345, 646] width 193 height 34
